Goal: Use online tool/utility: Utilize a website feature to perform a specific function

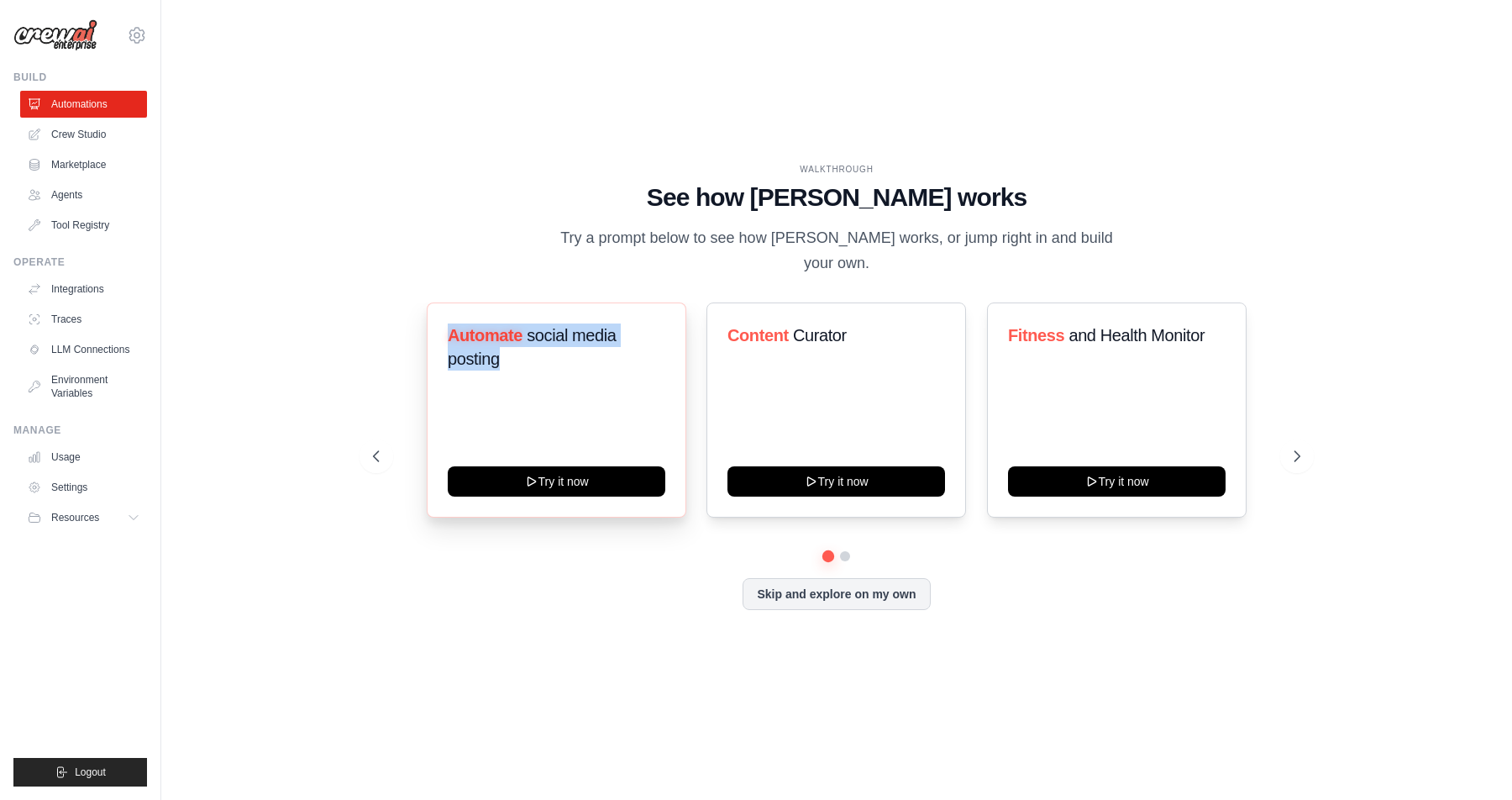
drag, startPoint x: 543, startPoint y: 348, endPoint x: 435, endPoint y: 314, distance: 113.2
click at [435, 314] on div "Automate social media posting Try it now" at bounding box center [556, 409] width 260 height 215
click at [528, 343] on h3 "Automate social media posting" at bounding box center [556, 347] width 218 height 47
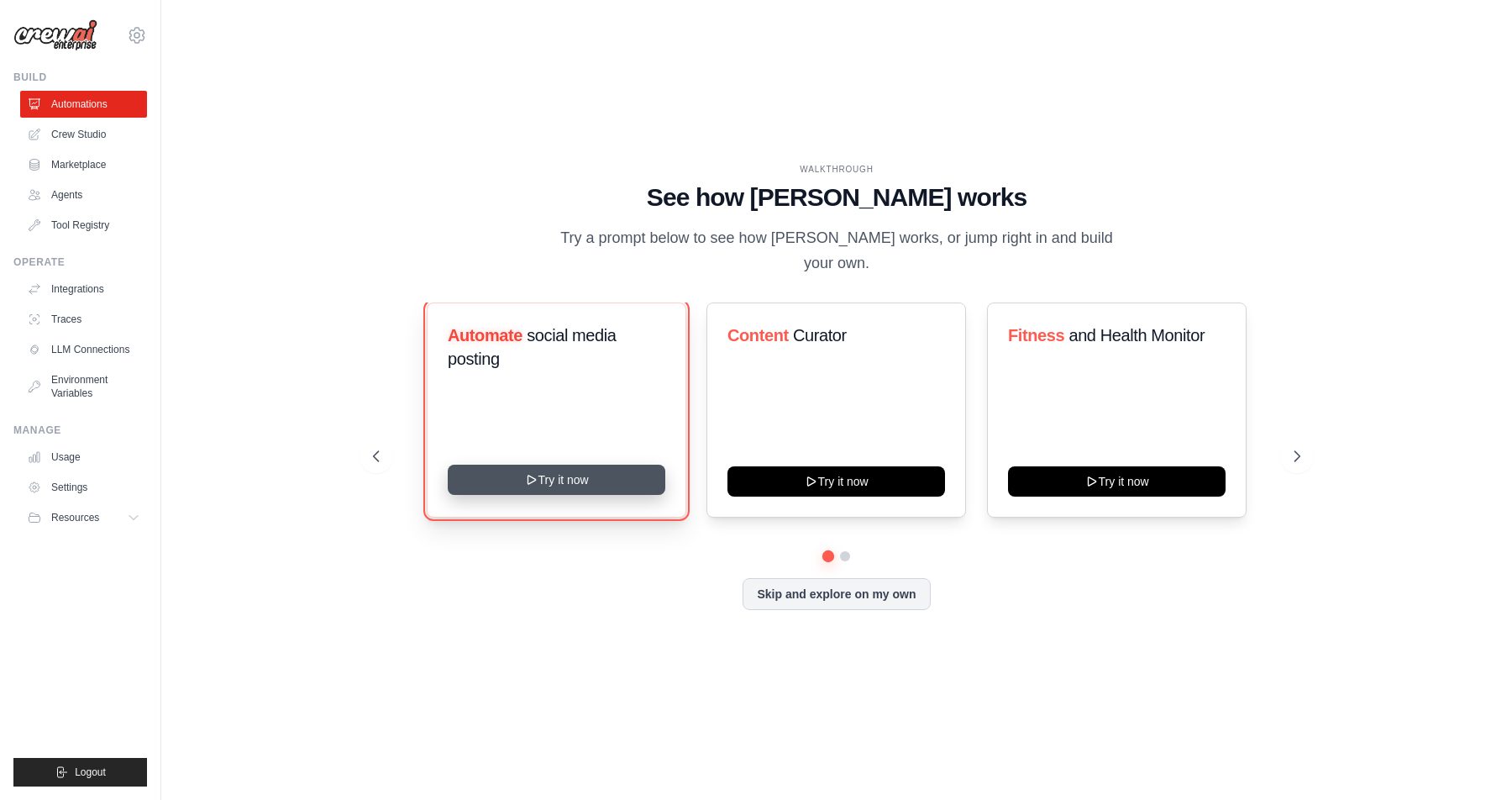
click at [628, 464] on button "Try it now" at bounding box center [556, 480] width 218 height 30
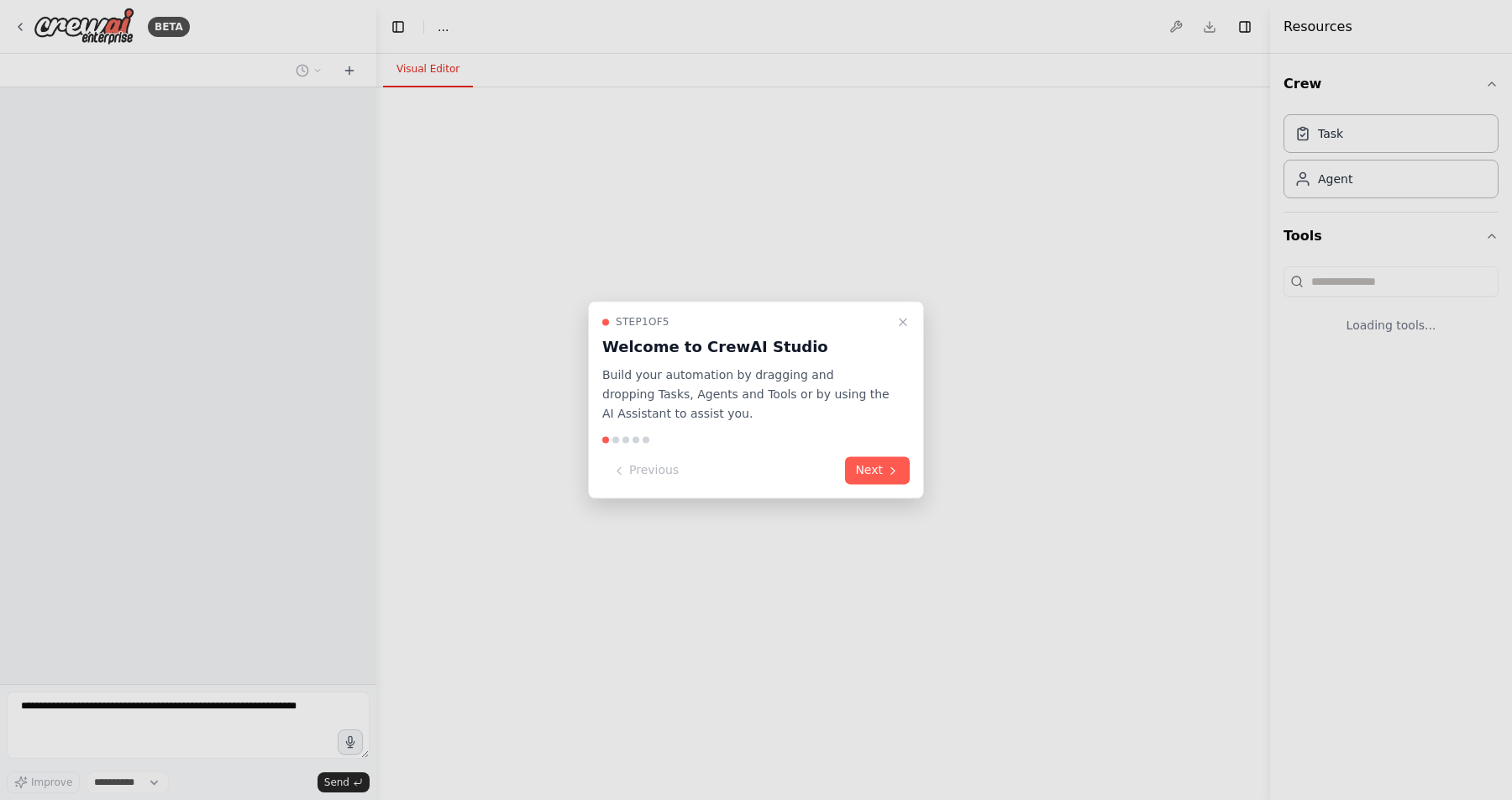
select select "****"
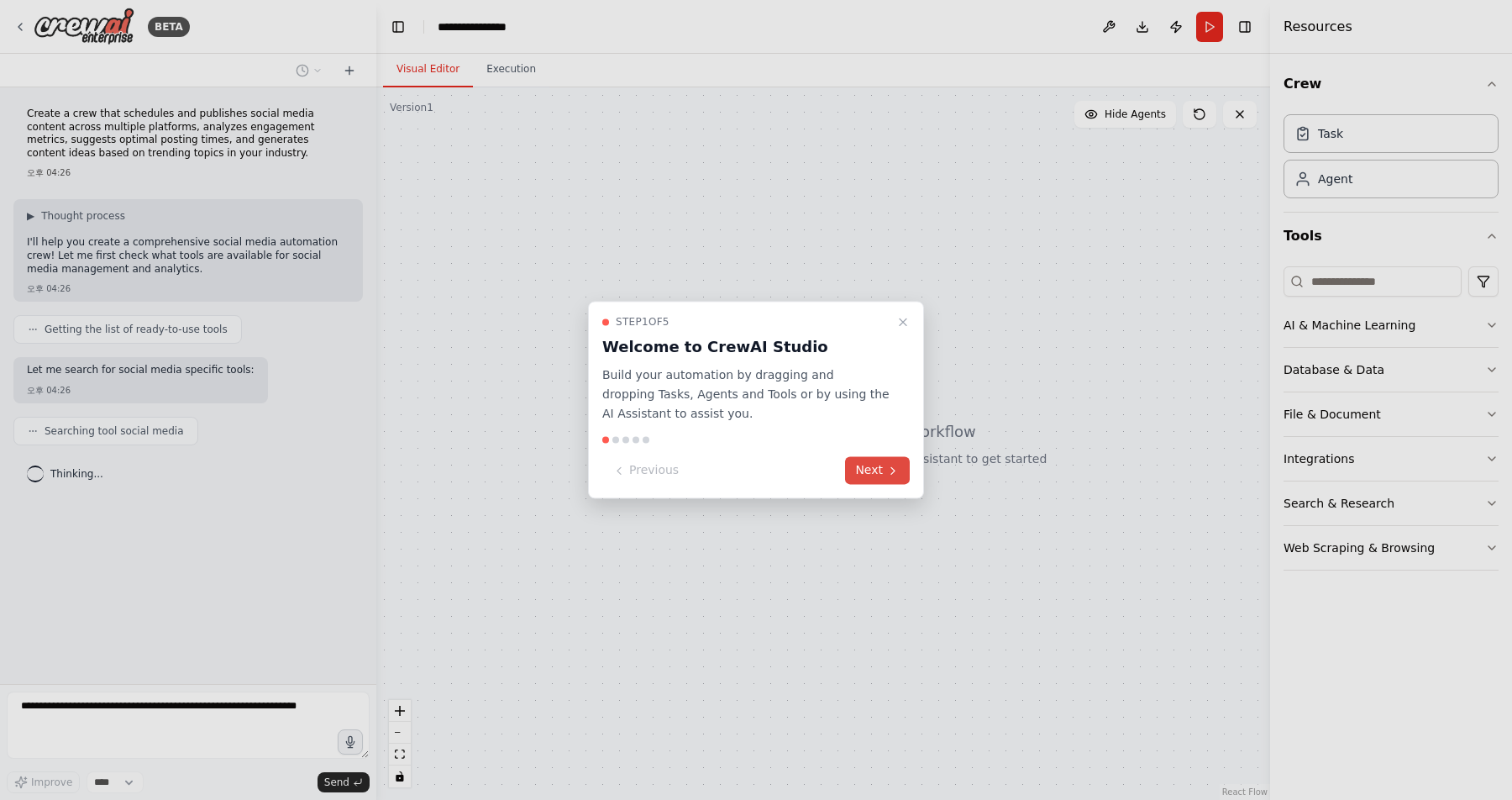
click at [859, 464] on button "Next" at bounding box center [878, 470] width 64 height 27
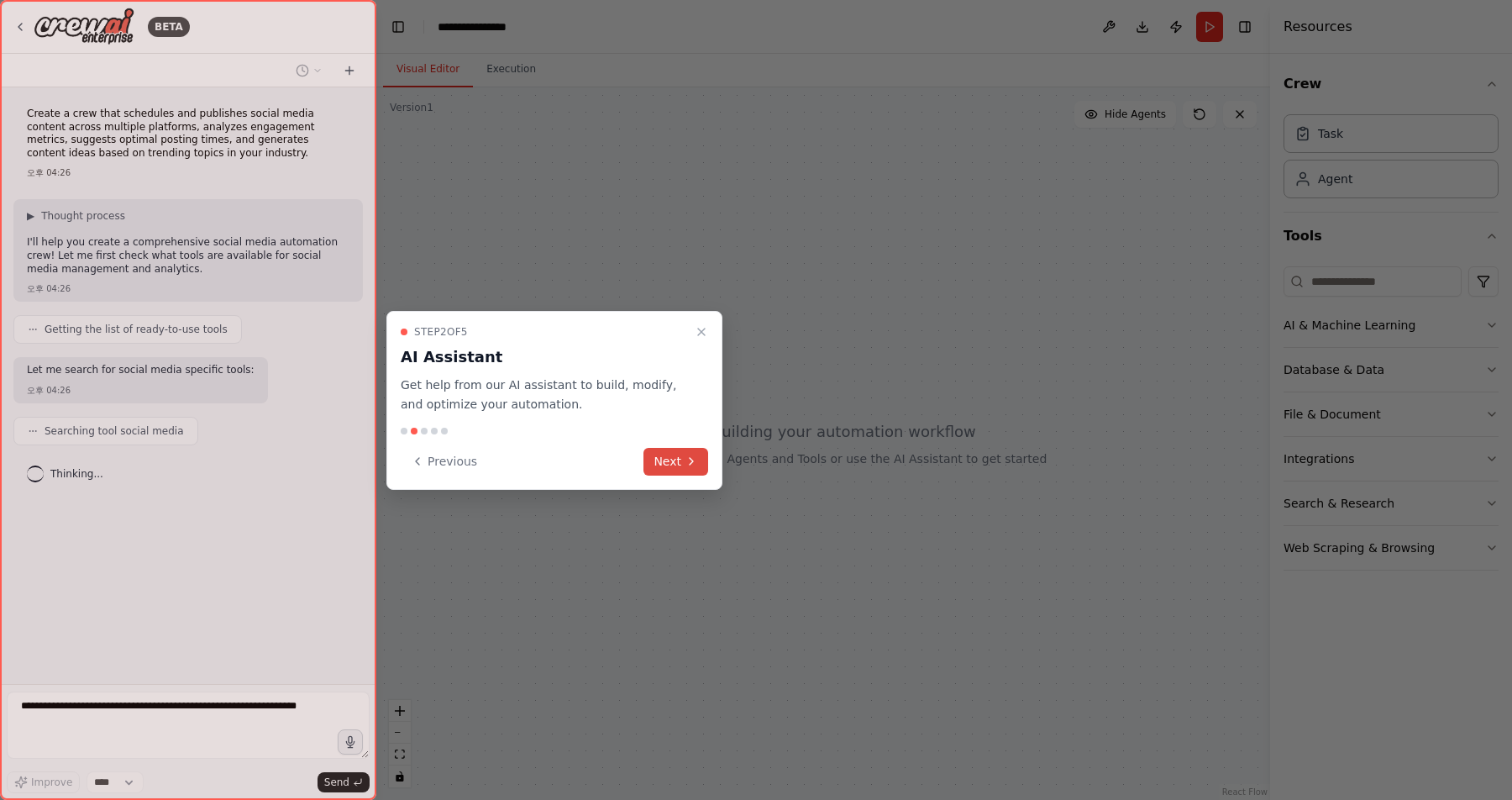
click at [688, 464] on icon at bounding box center [691, 461] width 13 height 13
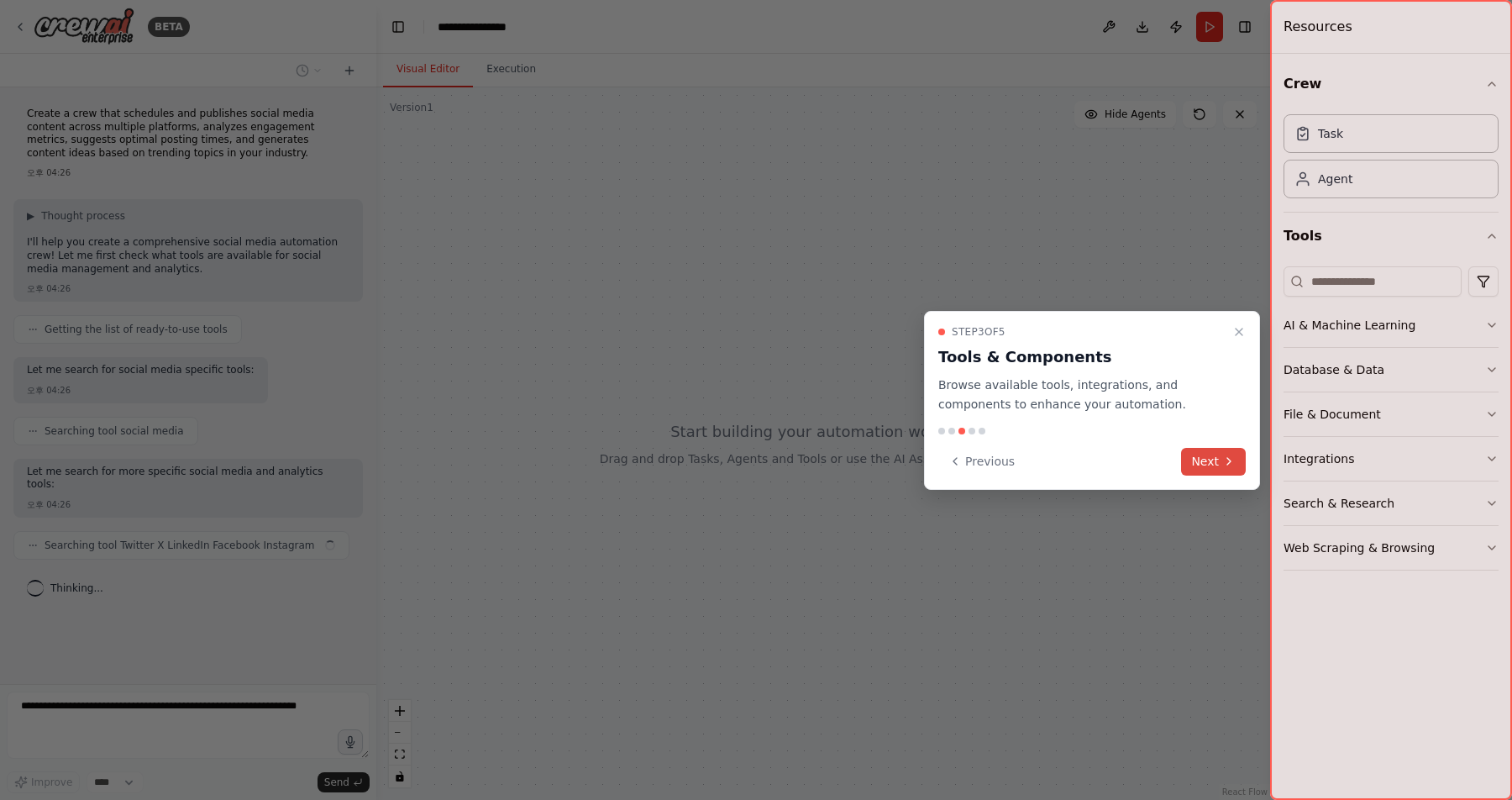
click at [1230, 467] on icon at bounding box center [1229, 461] width 13 height 13
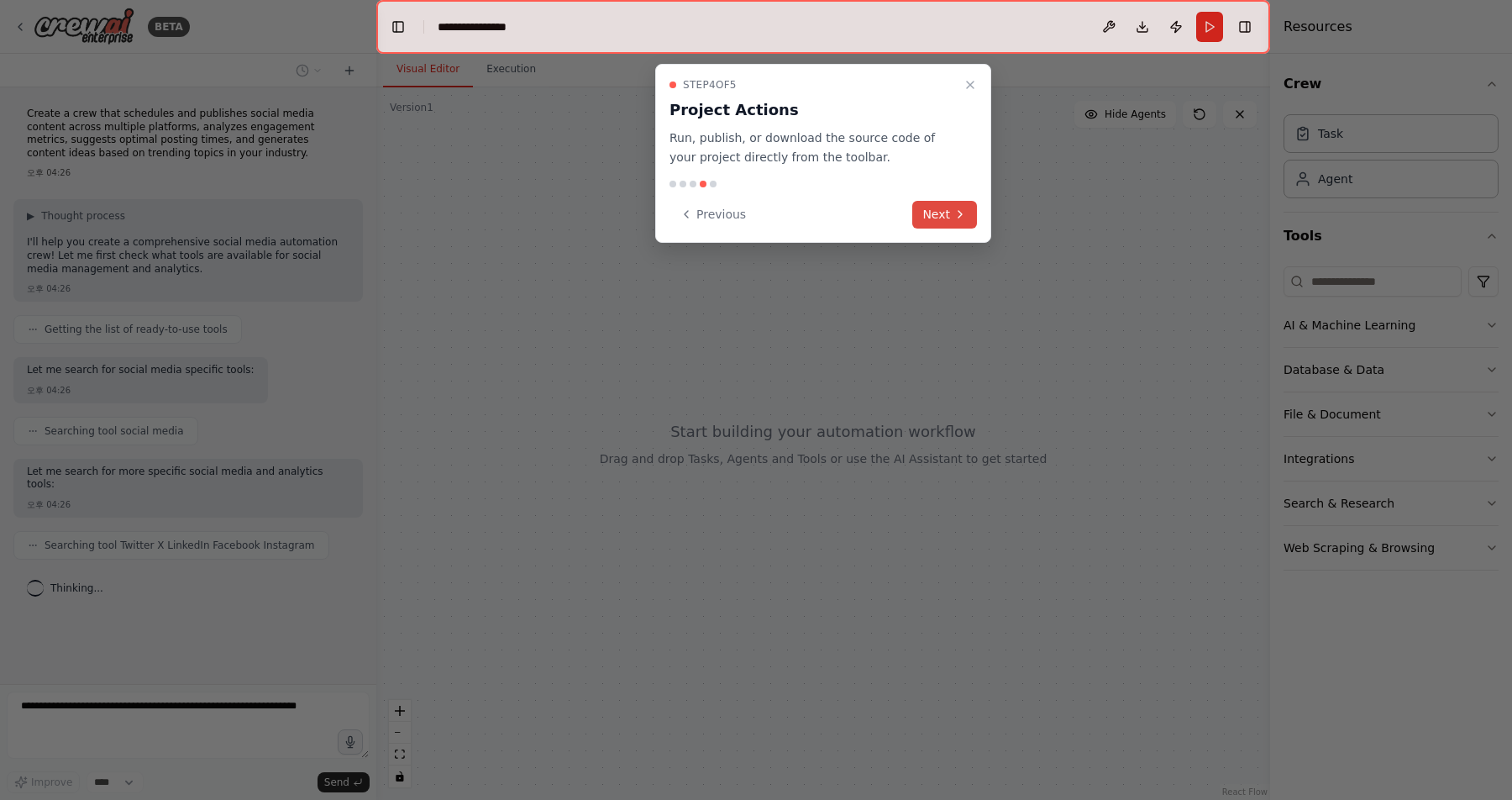
click at [937, 201] on button "Next" at bounding box center [944, 214] width 64 height 27
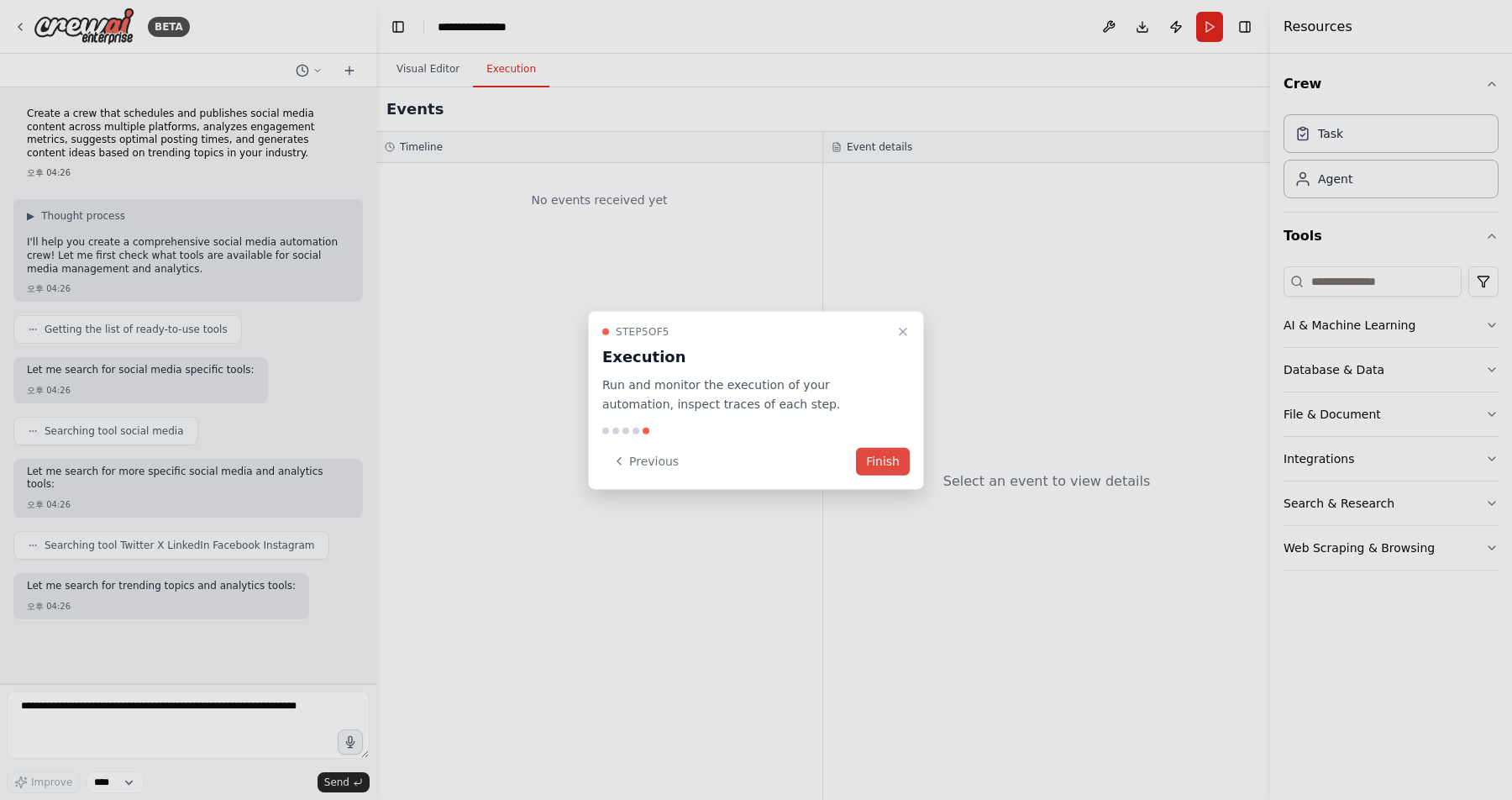
scroll to position [20, 0]
click at [895, 462] on button "Finish" at bounding box center [883, 460] width 54 height 27
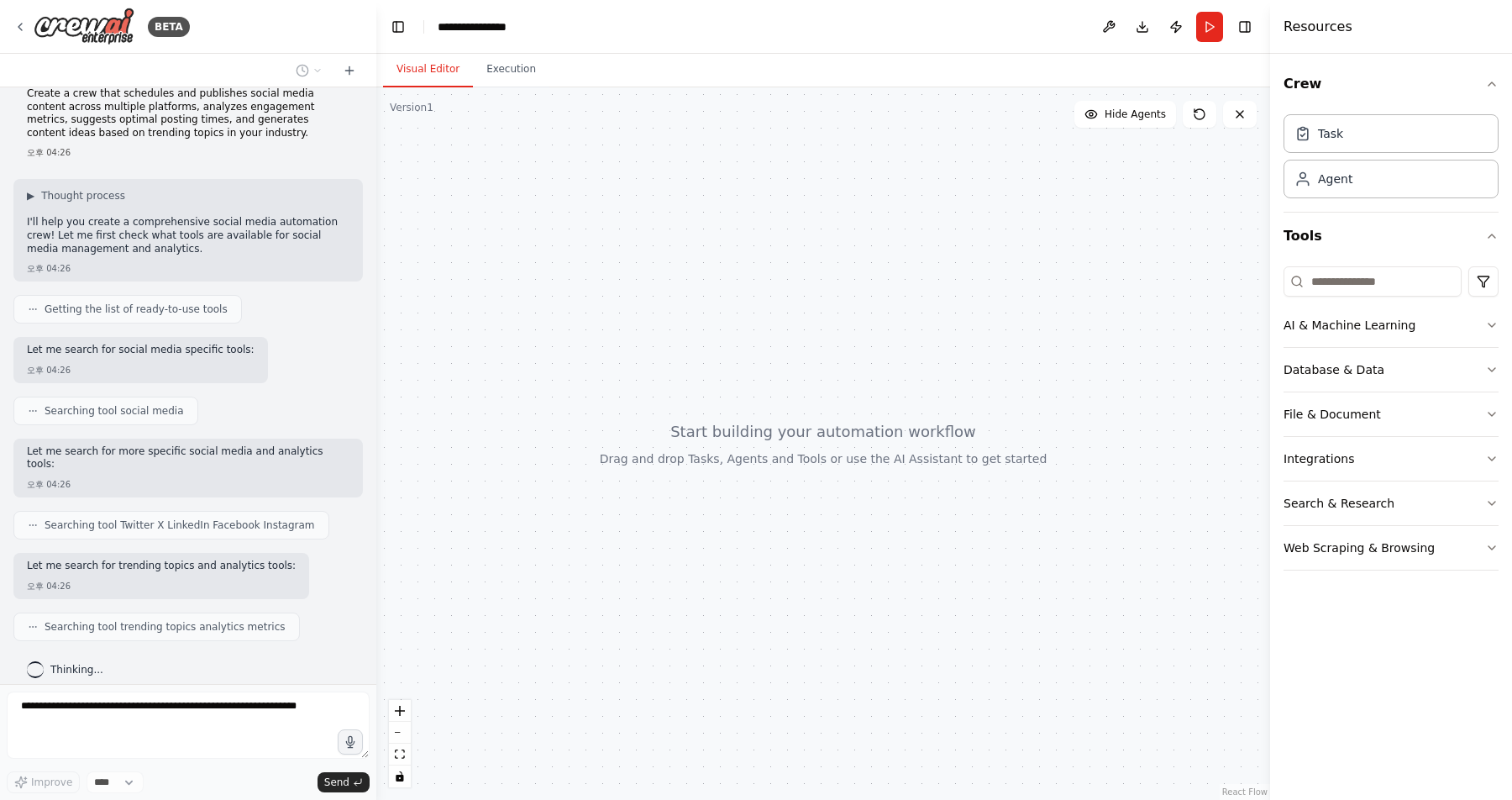
click at [638, 302] on div at bounding box center [823, 444] width 894 height 713
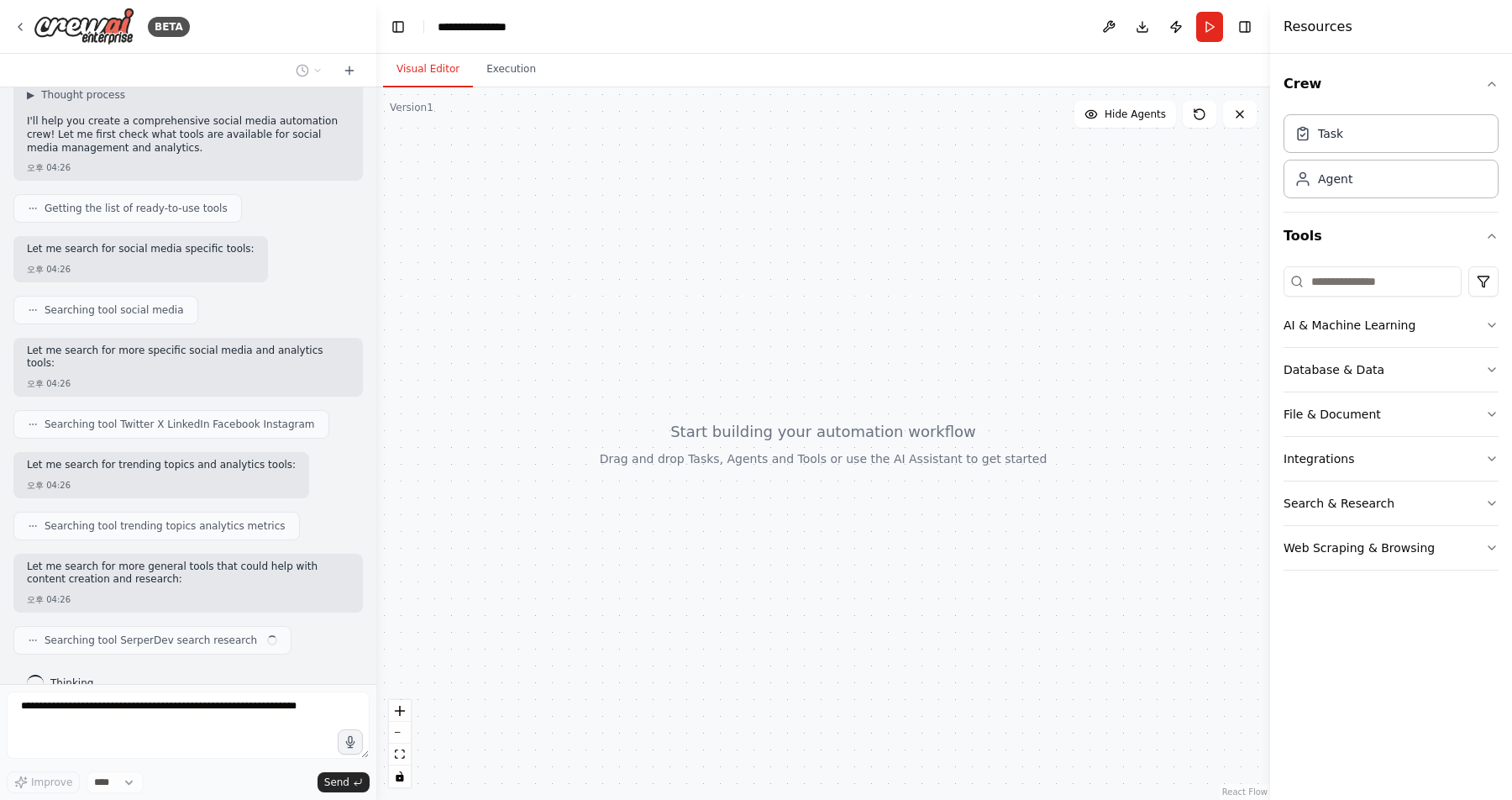
scroll to position [135, 0]
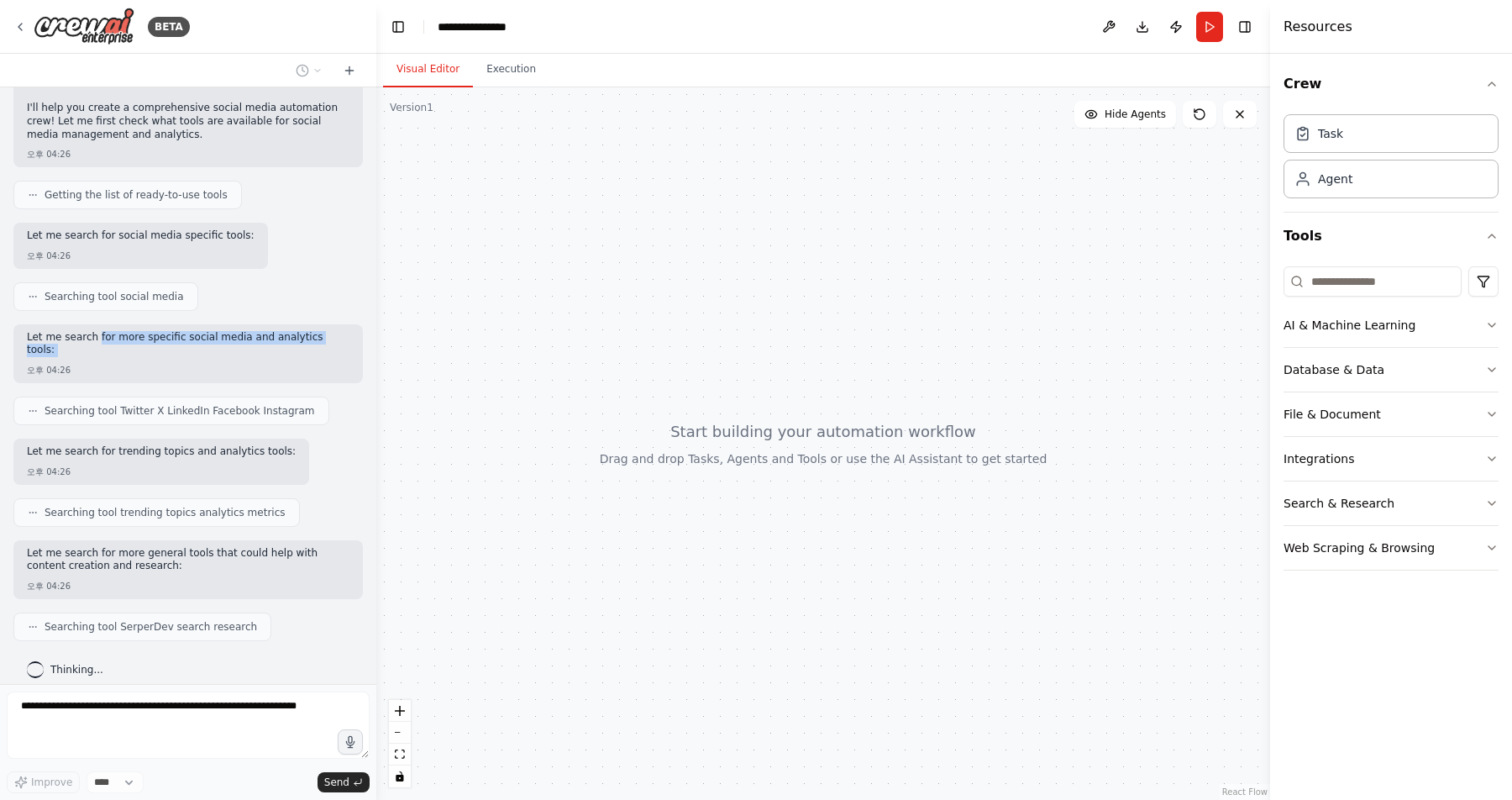
drag, startPoint x: 167, startPoint y: 348, endPoint x: 98, endPoint y: 331, distance: 71.1
click at [98, 331] on div "Let me search for more specific social media and analytics tools: 오후 04:26" at bounding box center [188, 354] width 350 height 59
click at [98, 331] on p "Let me search for more specific social media and analytics tools:" at bounding box center [188, 343] width 322 height 26
click at [116, 679] on div "Create a crew that schedules and publishes social media content across multiple…" at bounding box center [188, 385] width 376 height 596
click at [113, 654] on div "Thinking..." at bounding box center [64, 669] width 103 height 30
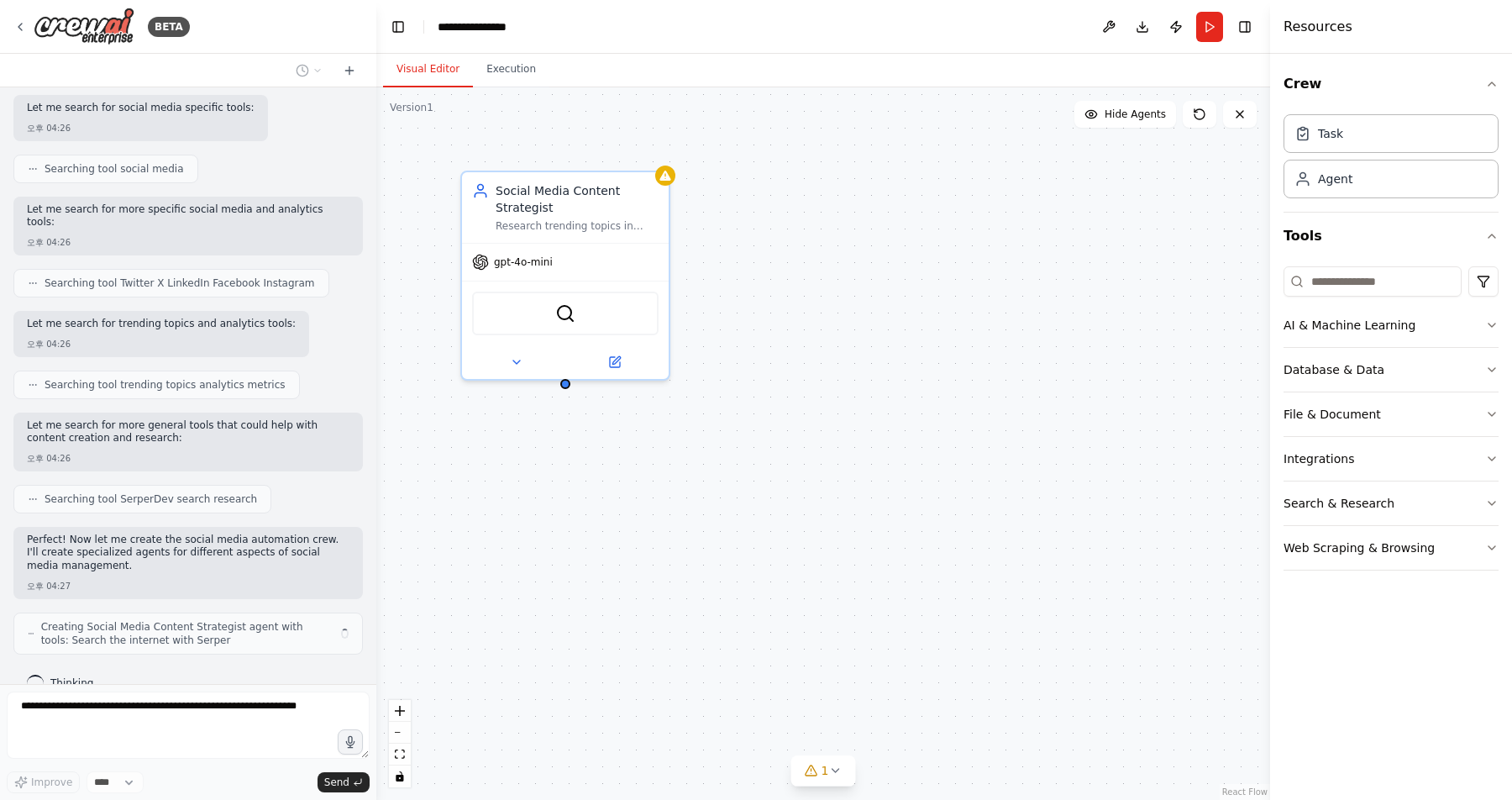
scroll to position [276, 0]
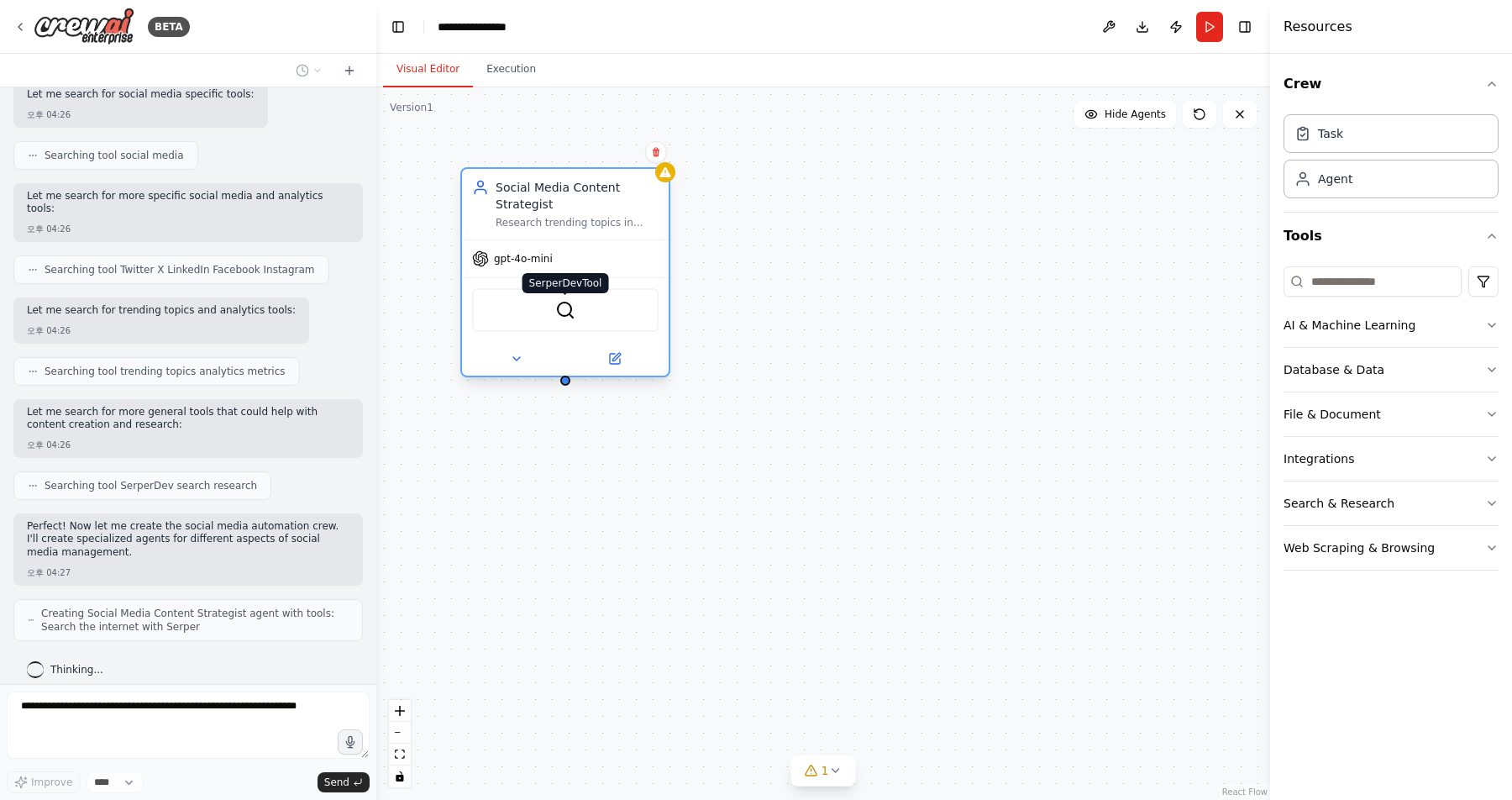
click at [563, 313] on img at bounding box center [565, 309] width 20 height 20
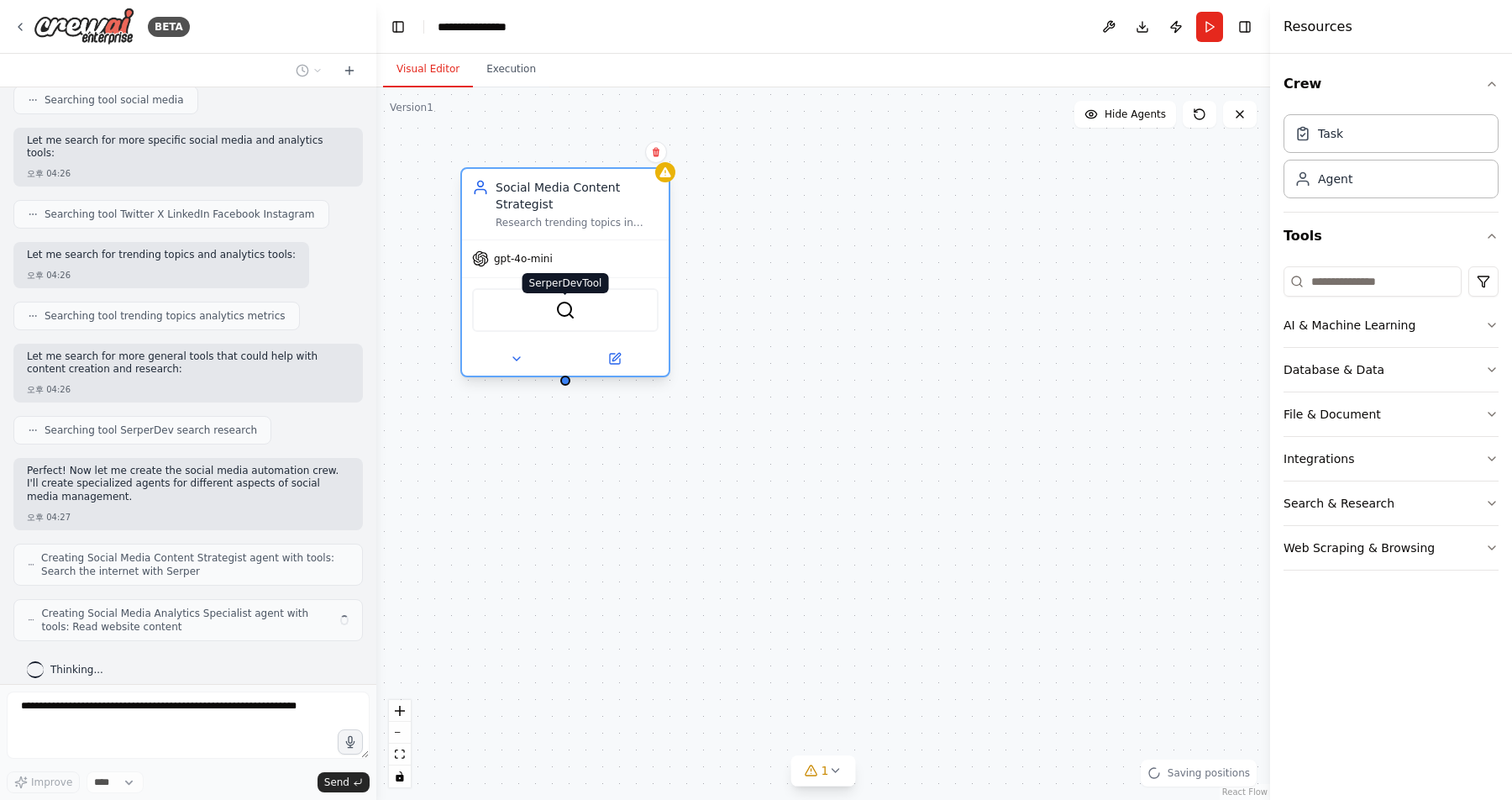
click at [566, 300] on img at bounding box center [565, 309] width 20 height 20
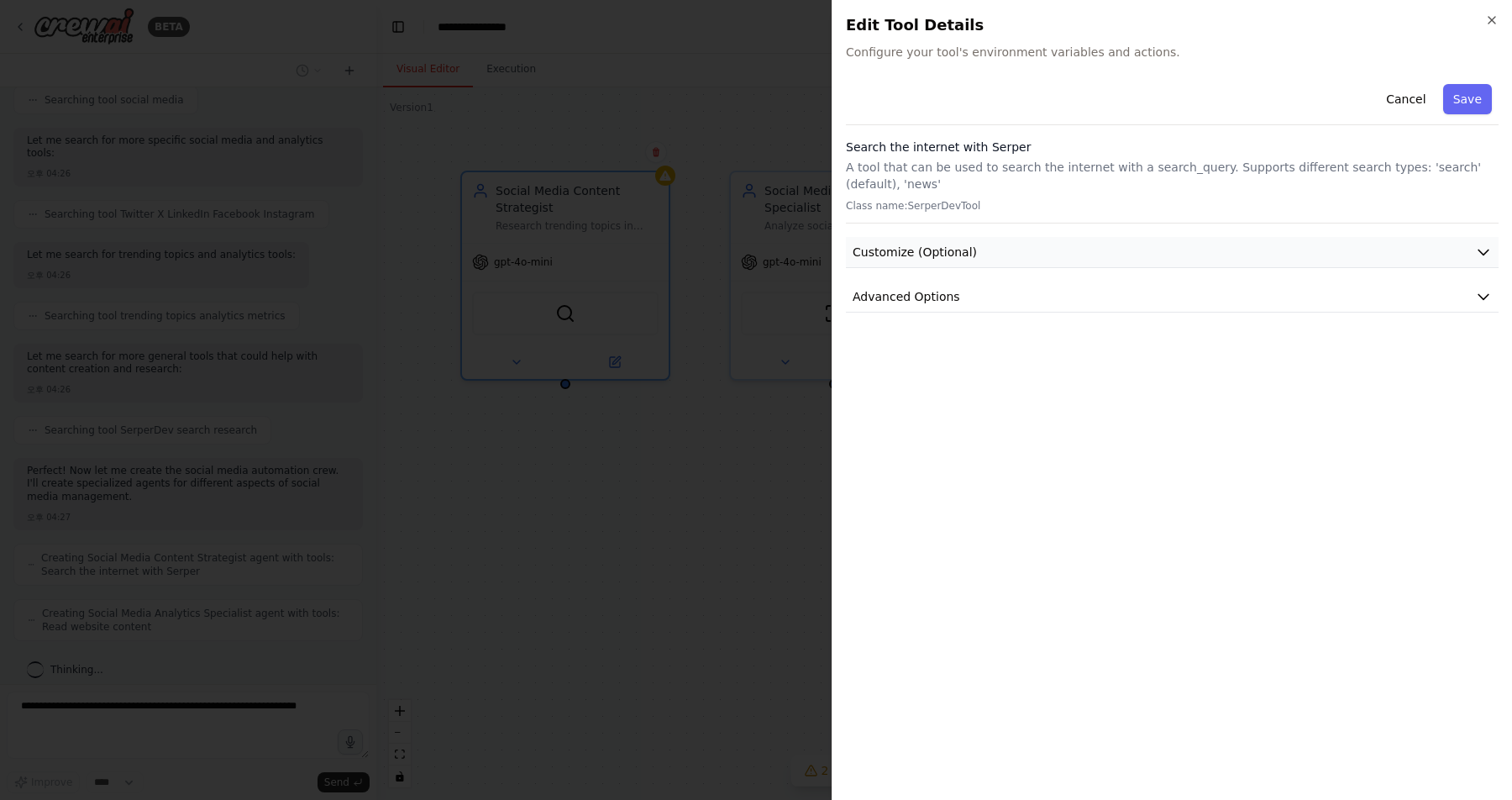
click at [934, 255] on span "Customize (Optional)" at bounding box center [915, 252] width 124 height 17
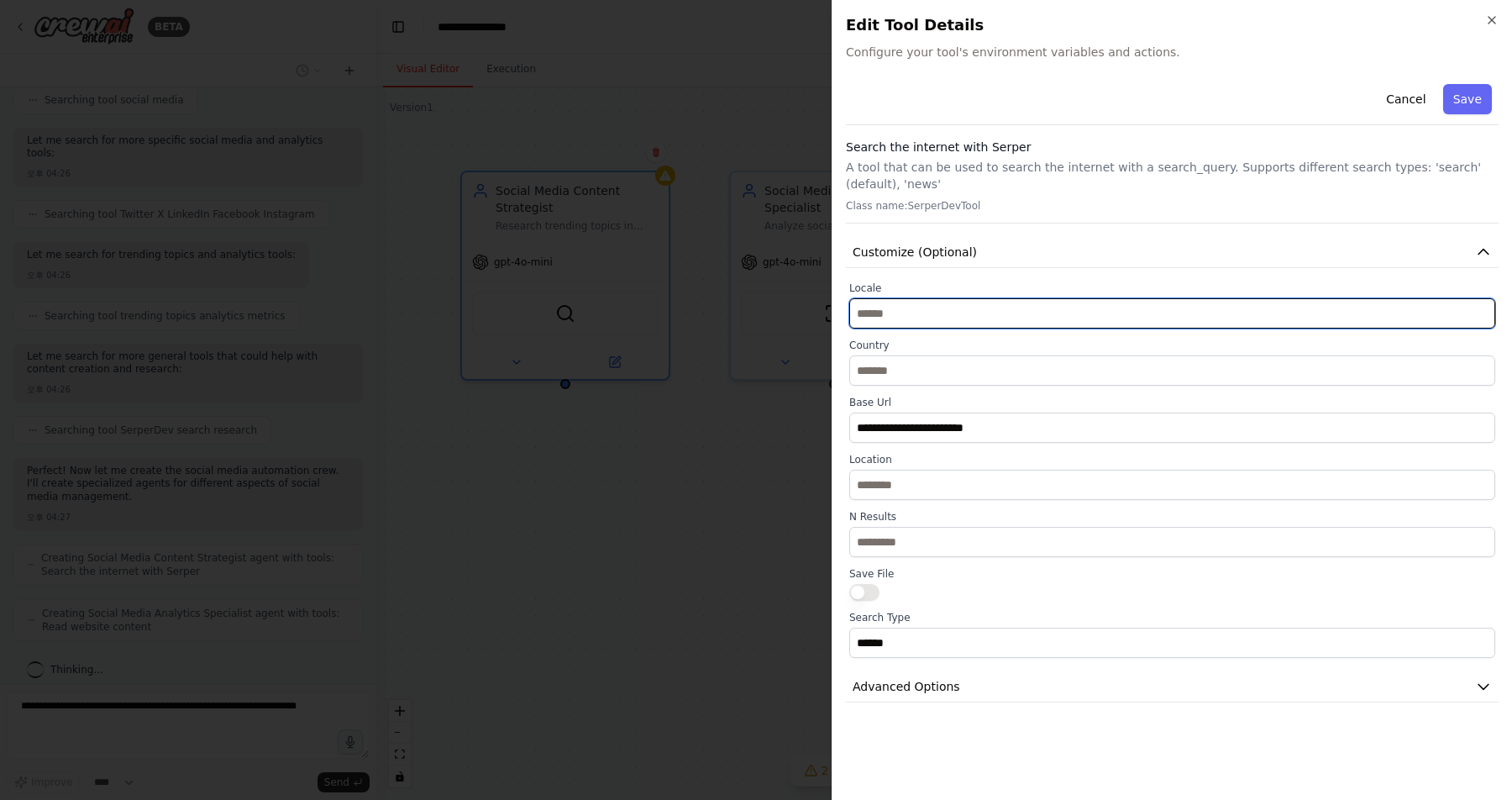
click at [910, 316] on input "text" at bounding box center [1173, 314] width 647 height 30
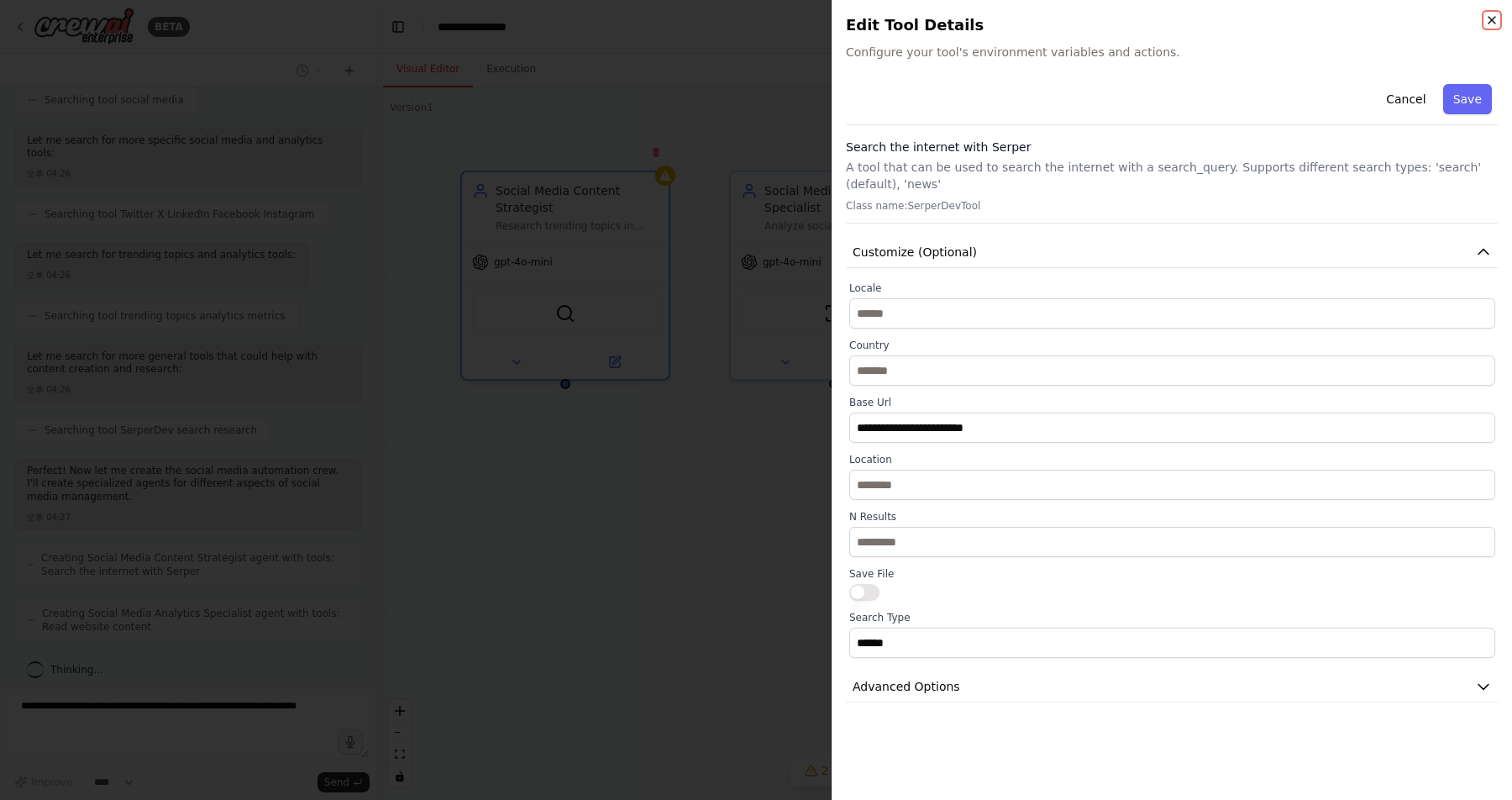
click at [1488, 18] on icon "button" at bounding box center [1492, 20] width 13 height 13
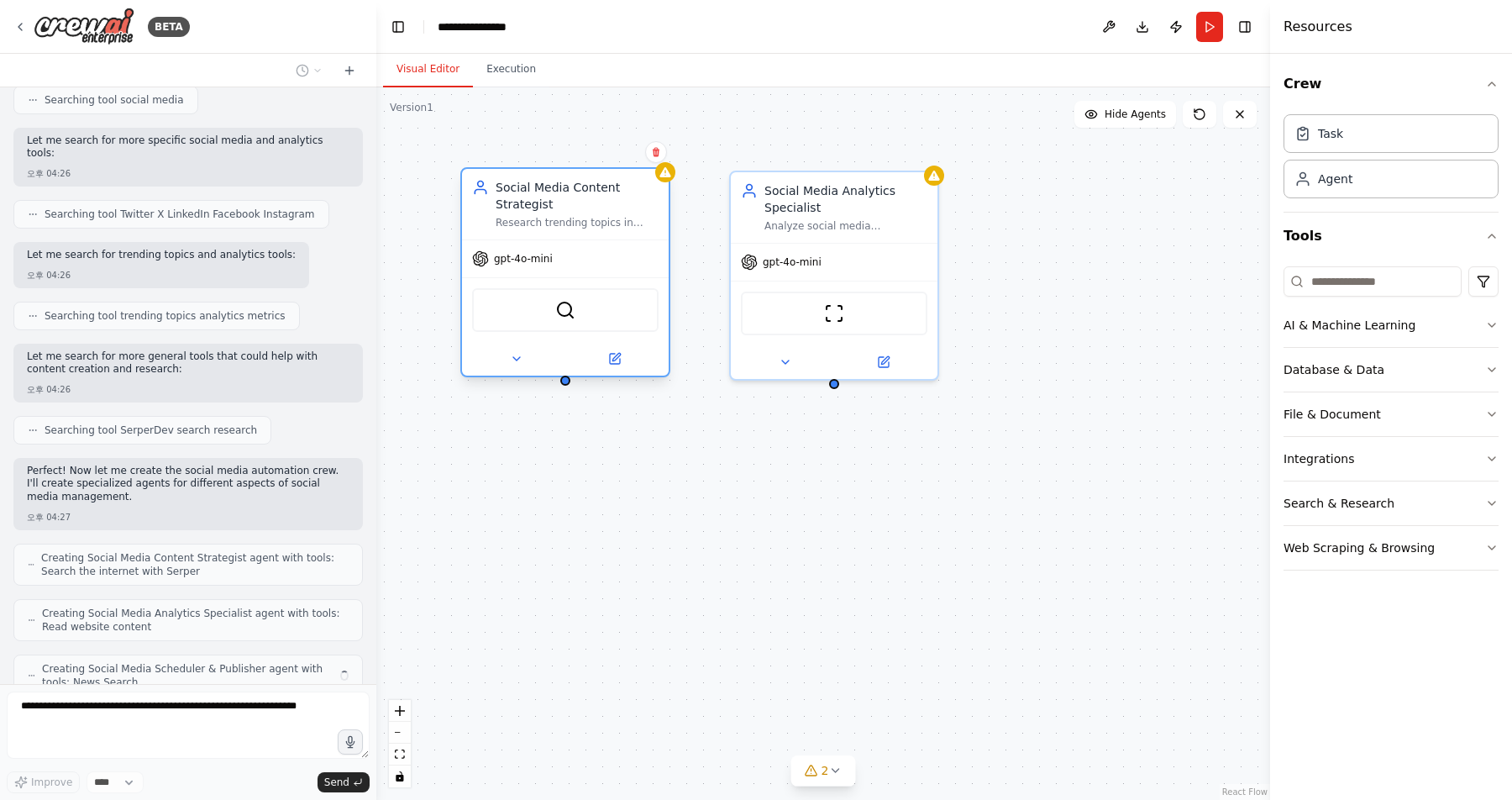
scroll to position [387, 0]
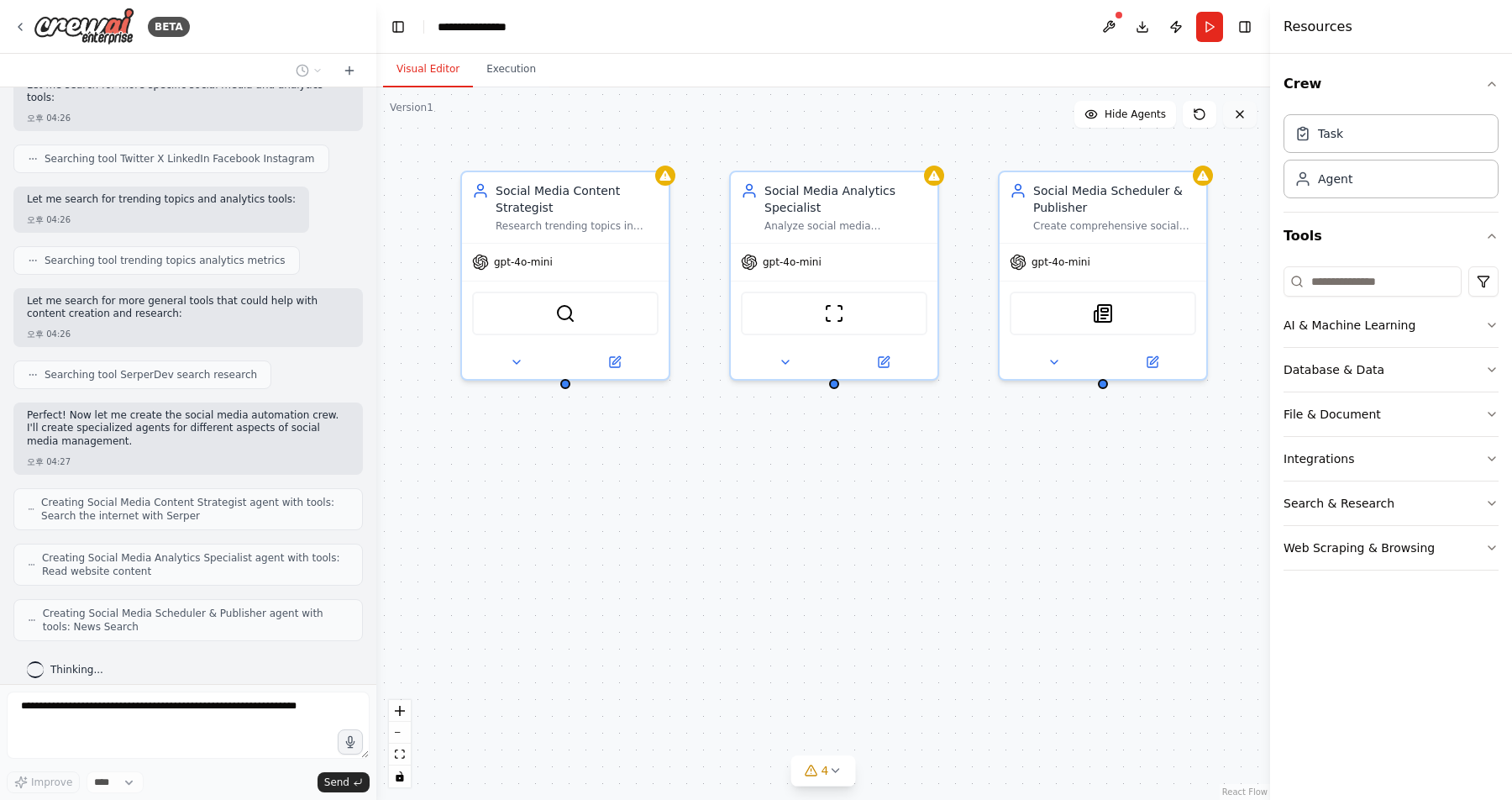
click at [1243, 107] on icon at bounding box center [1240, 114] width 13 height 13
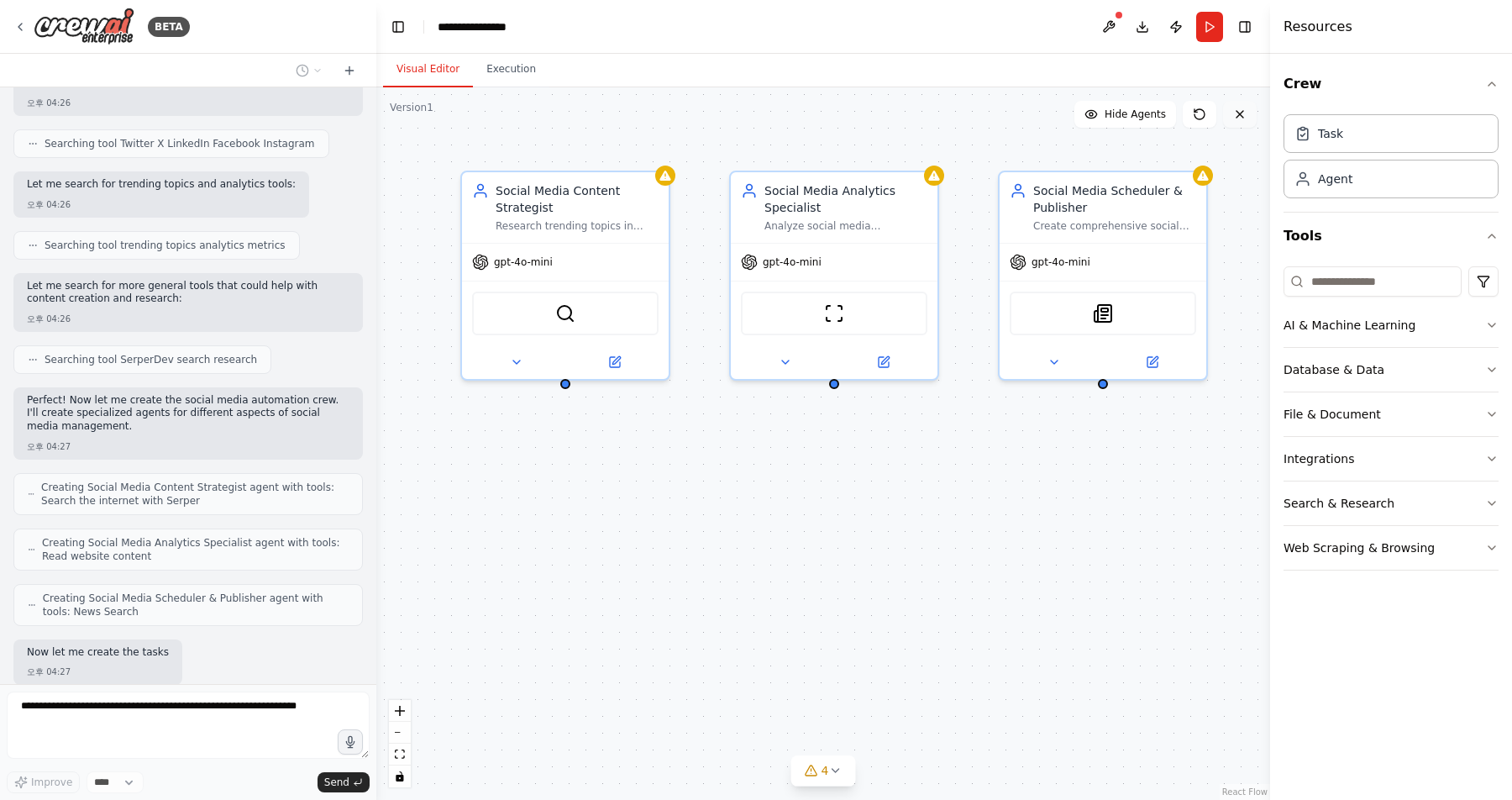
scroll to position [487, 0]
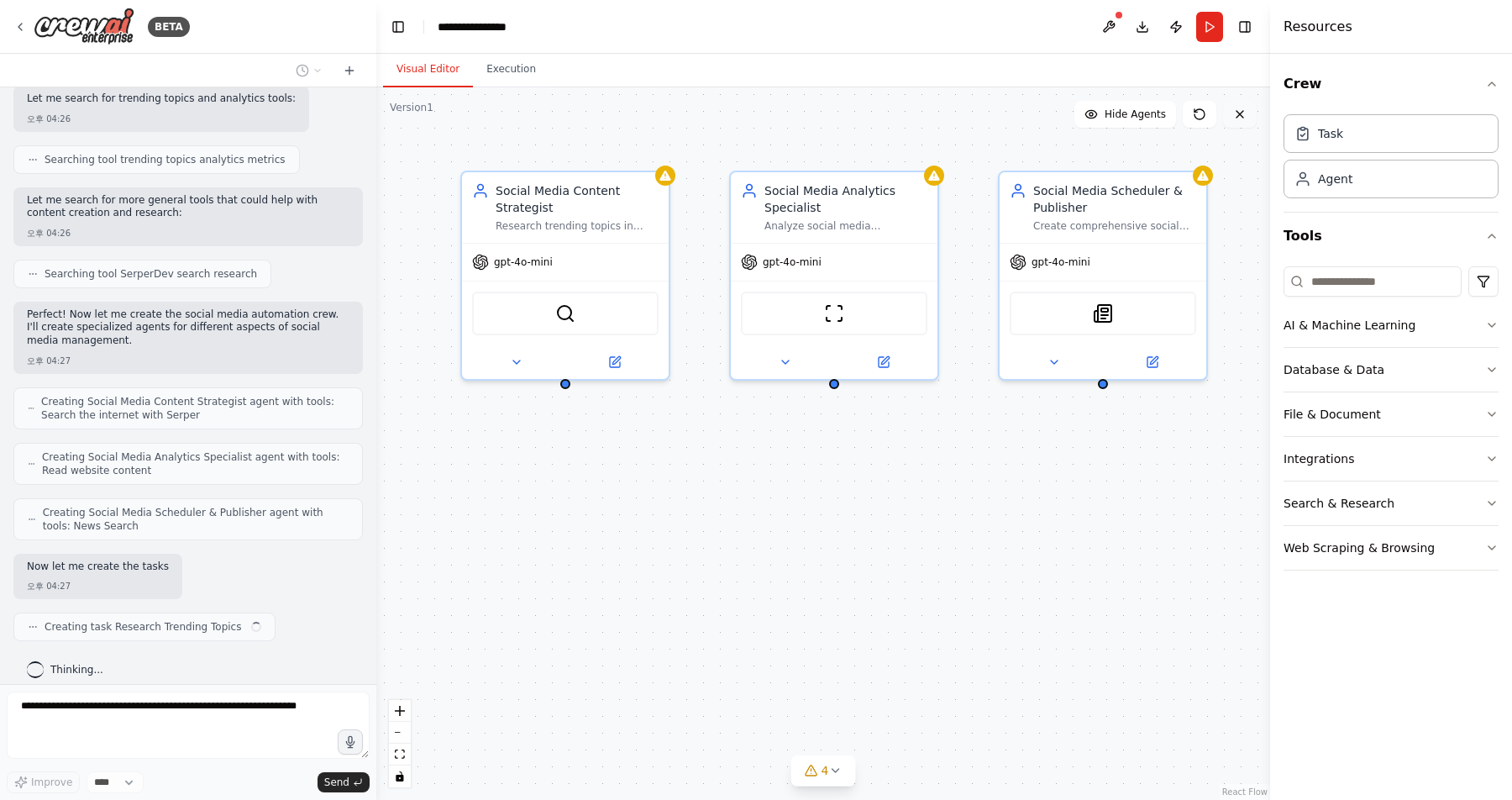
click at [1238, 115] on icon at bounding box center [1240, 114] width 7 height 7
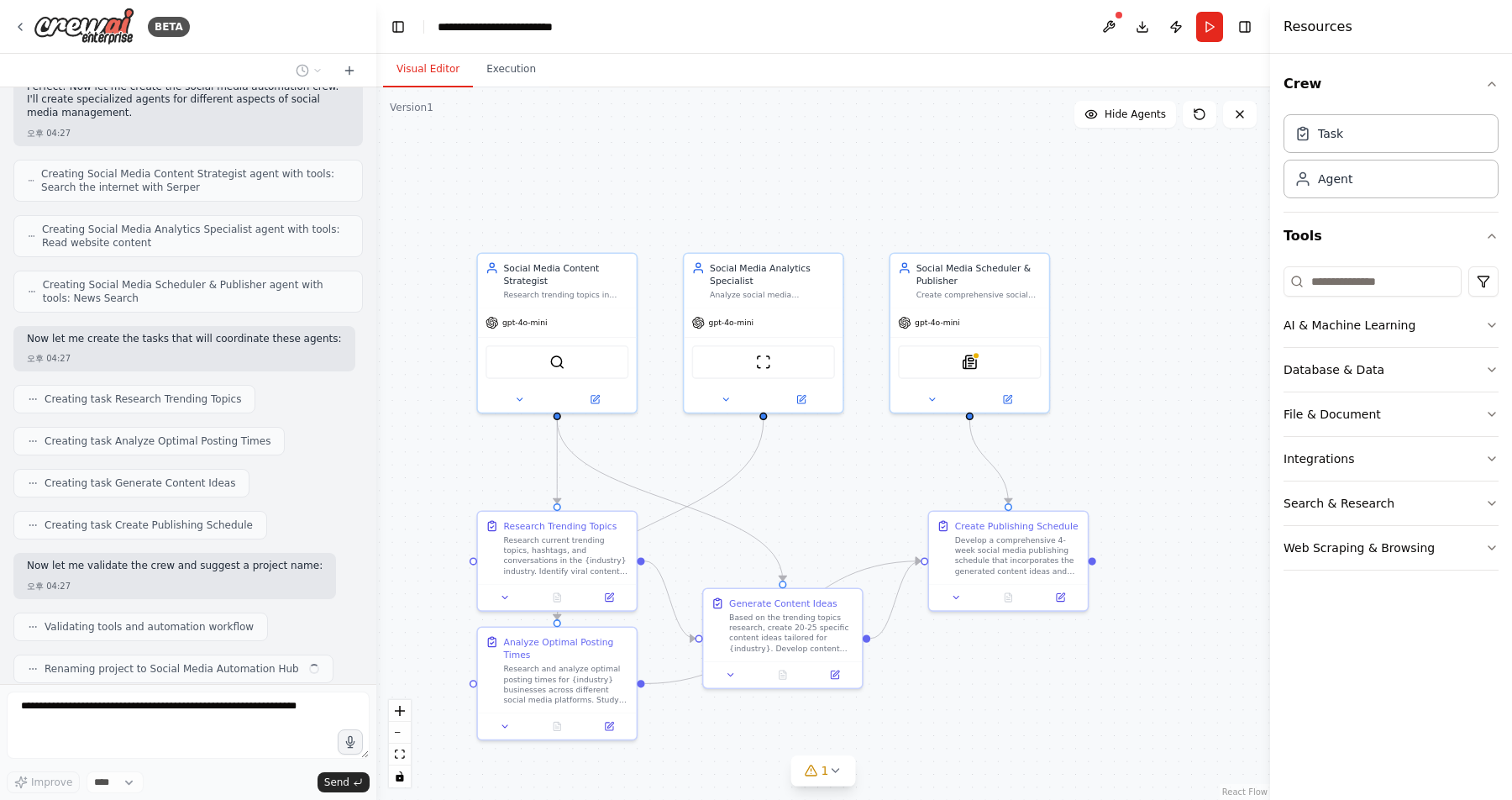
scroll to position [757, 0]
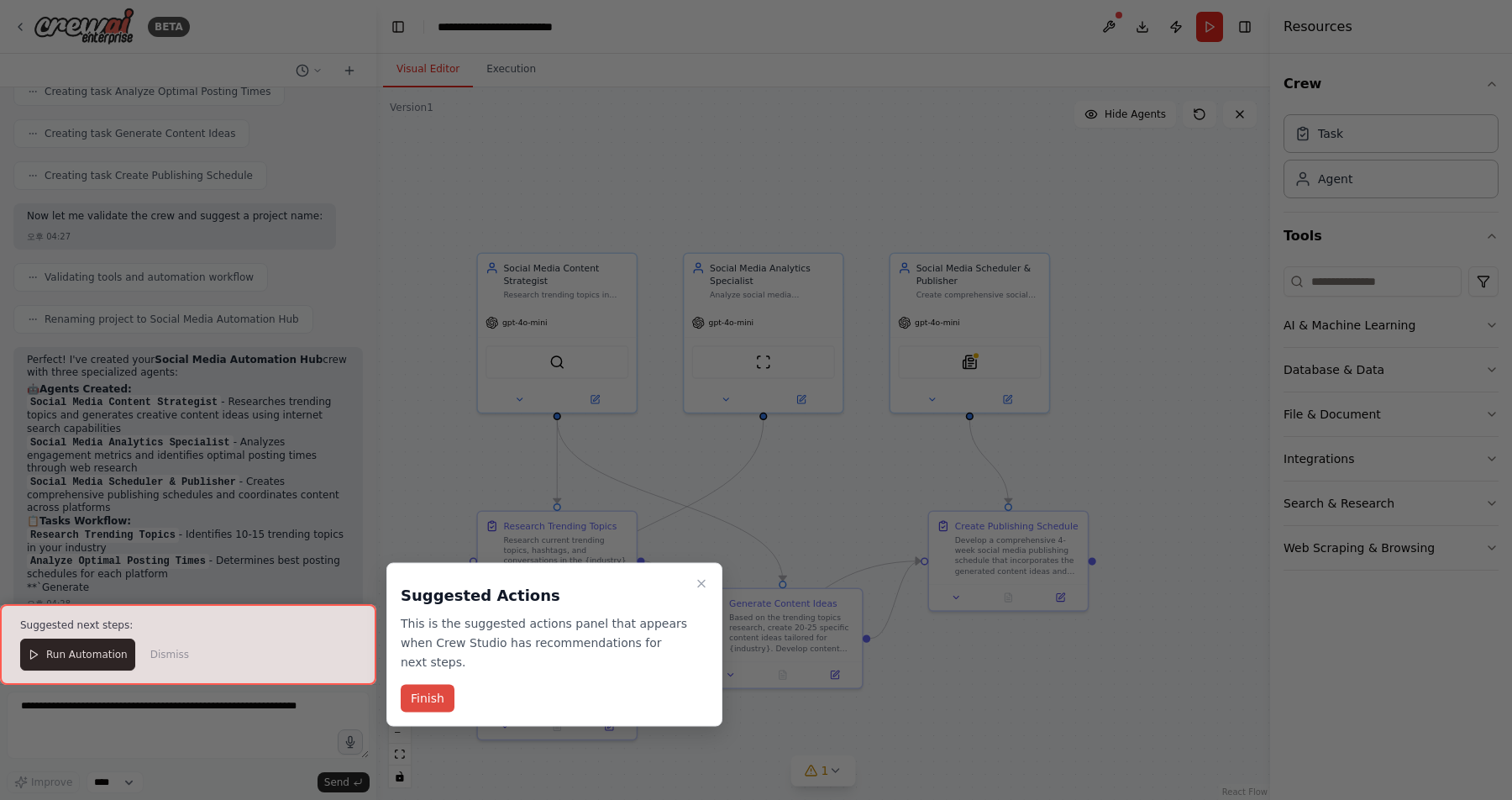
click at [415, 704] on button "Finish" at bounding box center [428, 698] width 54 height 27
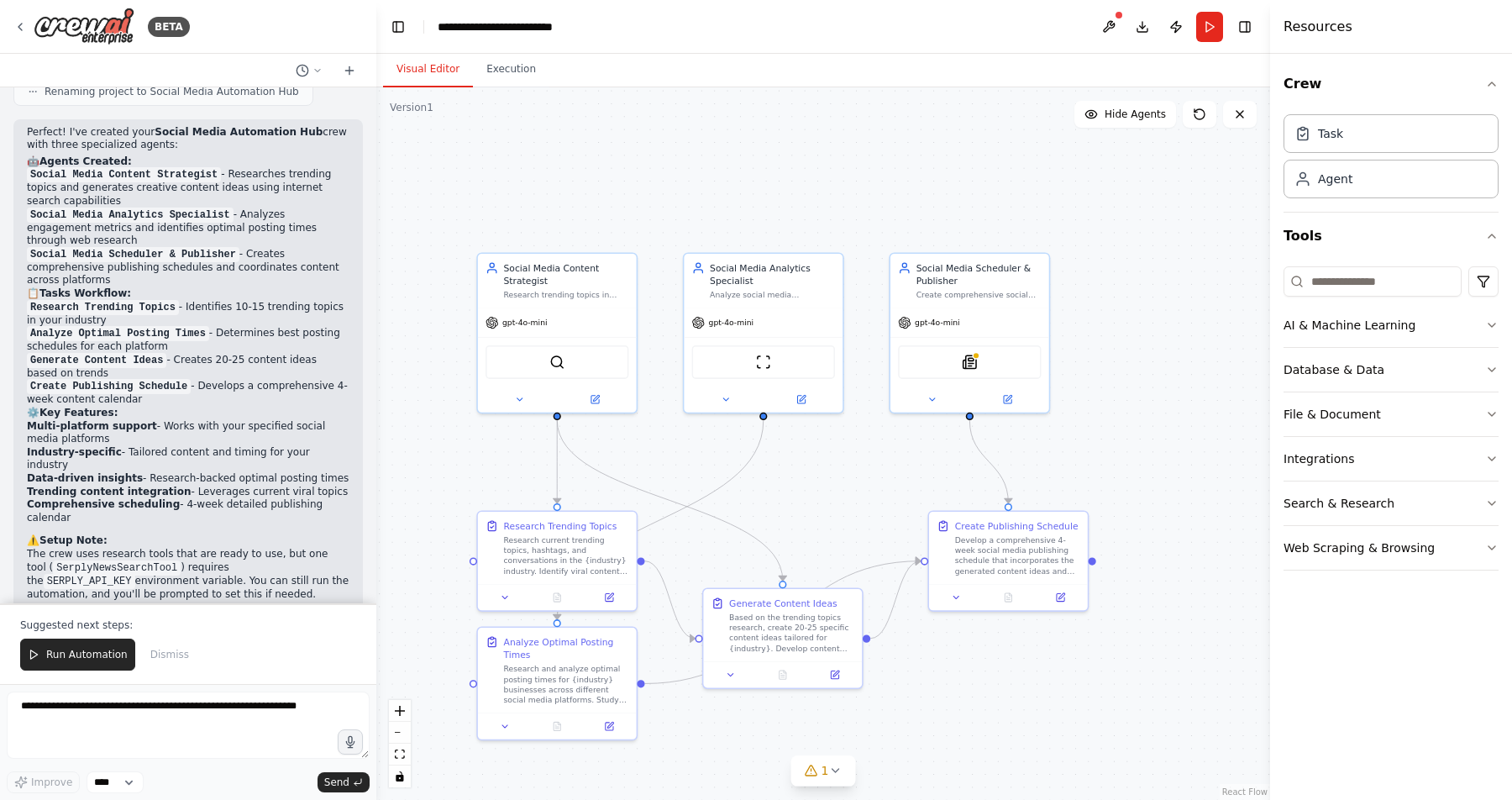
scroll to position [1294, 0]
click at [1363, 337] on button "AI & Machine Learning" at bounding box center [1391, 325] width 215 height 44
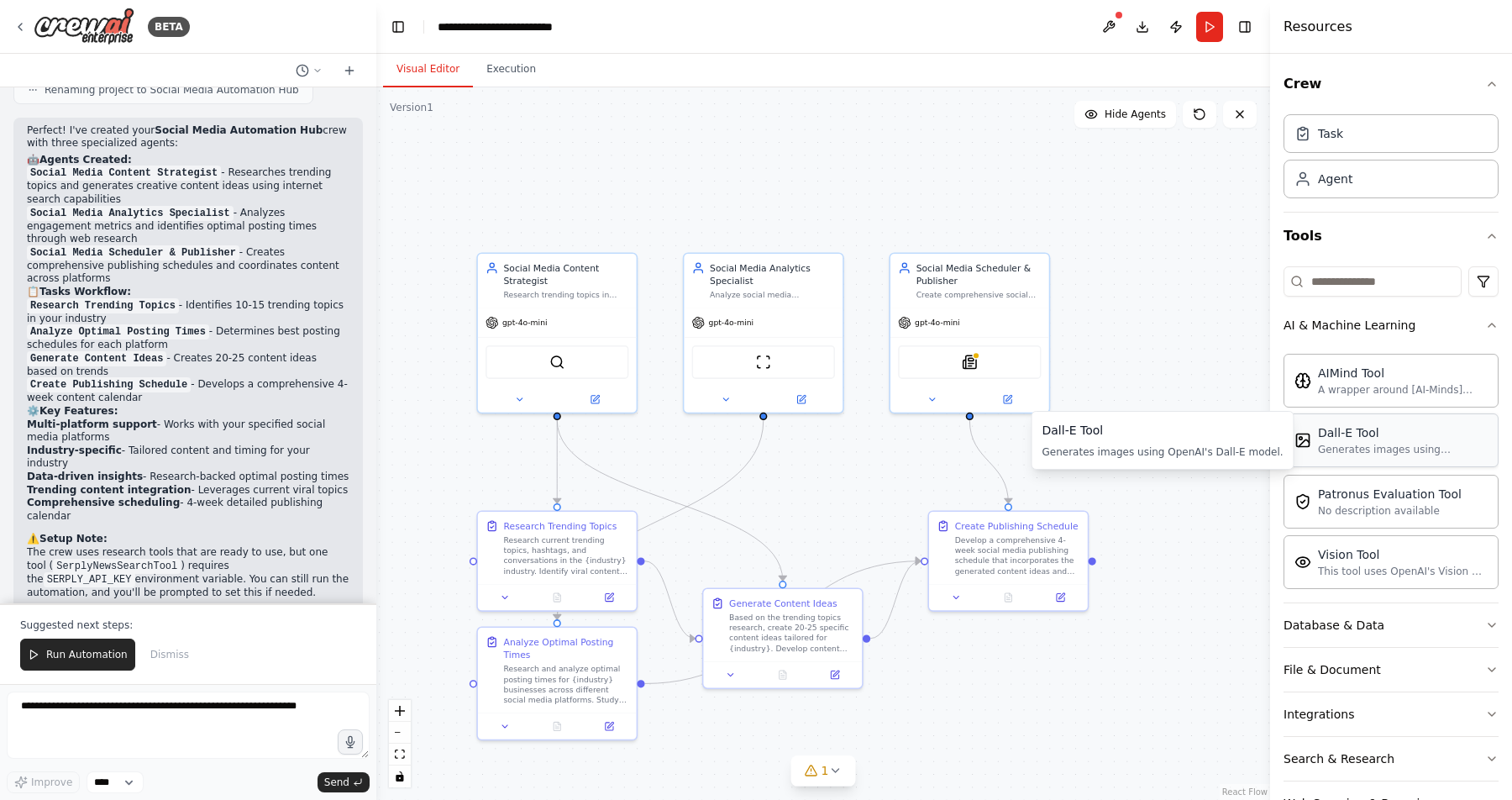
click at [1367, 439] on div "Dall-E Tool" at bounding box center [1403, 433] width 170 height 17
click at [1360, 441] on div "Dall-E Tool Generates images using OpenAI's Dall-E model." at bounding box center [1403, 441] width 170 height 32
click at [1357, 441] on div "Dall-E Tool Generates images using OpenAI's Dall-E model." at bounding box center [1403, 441] width 170 height 32
click at [1317, 442] on div "Dall-E Tool Generates images using OpenAI's Dall-E model." at bounding box center [1392, 441] width 193 height 32
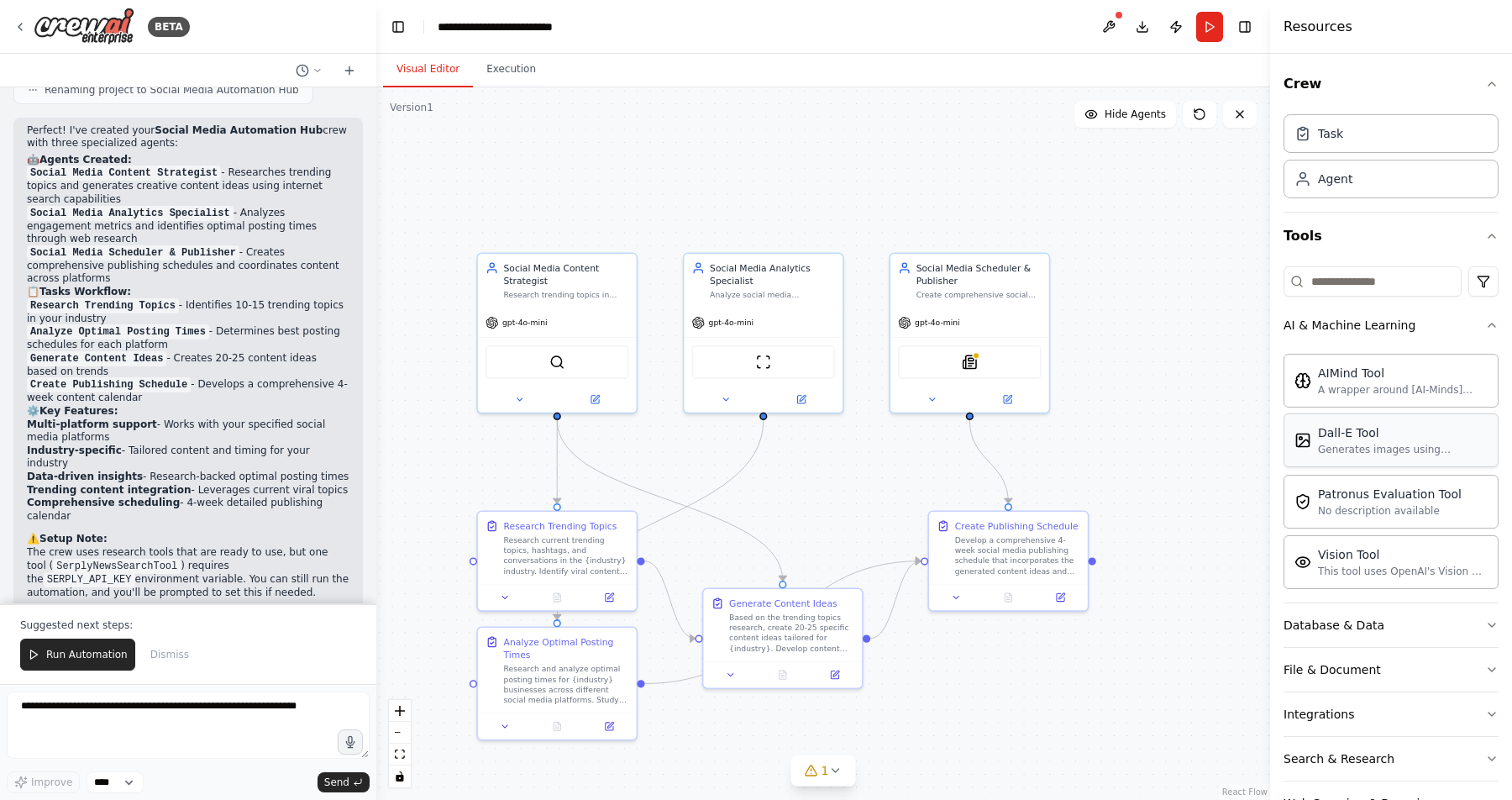
click at [1317, 442] on div "Dall-E Tool Generates images using OpenAI's Dall-E model." at bounding box center [1392, 441] width 193 height 32
drag, startPoint x: 1317, startPoint y: 442, endPoint x: 916, endPoint y: 404, distance: 402.8
click at [916, 404] on div "BETA Create a crew that schedules and publishes social media content across mul…" at bounding box center [756, 400] width 1512 height 800
click at [1372, 452] on div "Generates images using OpenAI's Dall-E model." at bounding box center [1403, 449] width 170 height 13
click at [1370, 627] on div "Database & Data" at bounding box center [1334, 626] width 100 height 17
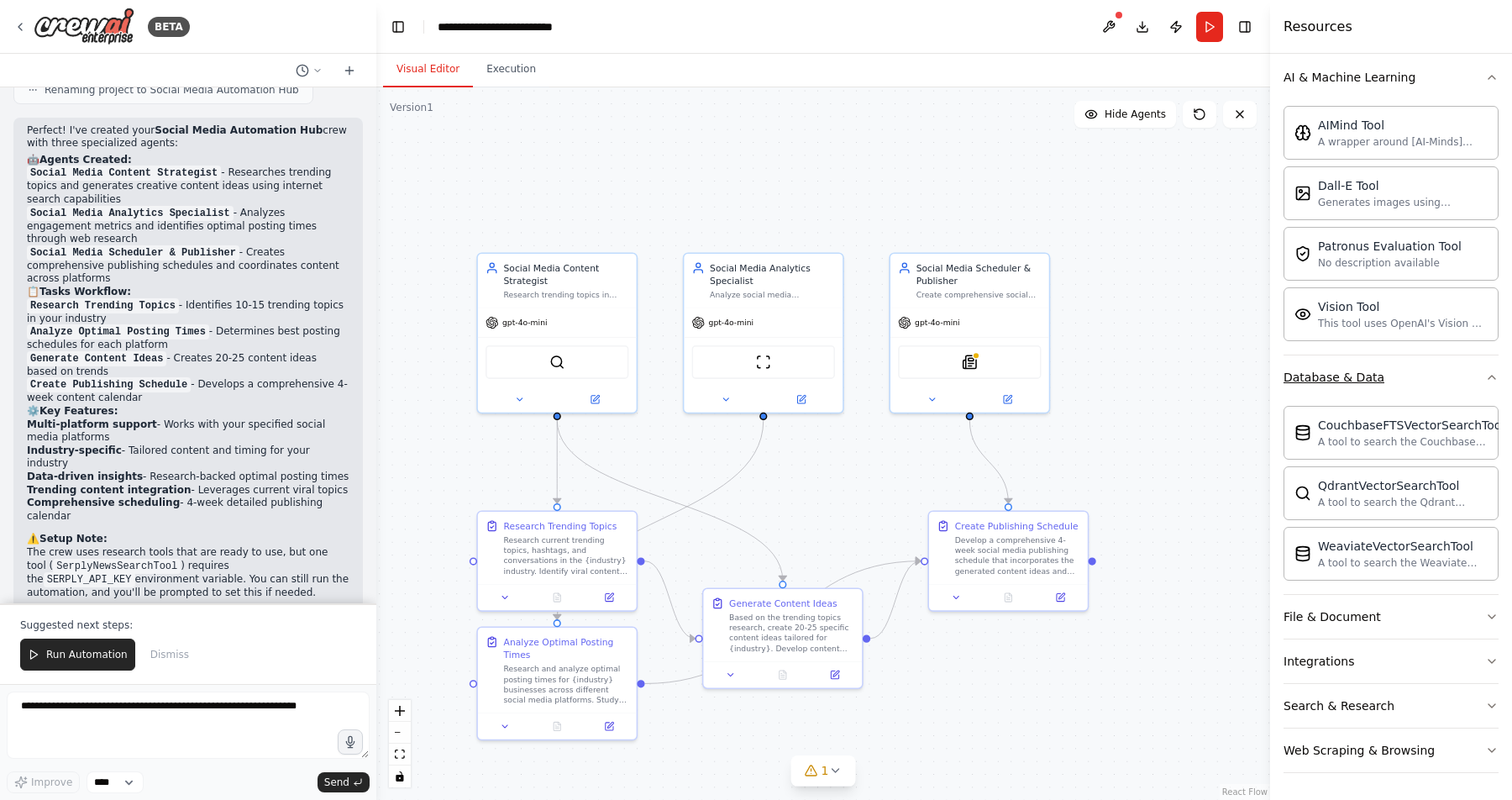
scroll to position [246, 0]
click at [1343, 380] on div "Database & Data" at bounding box center [1334, 379] width 100 height 17
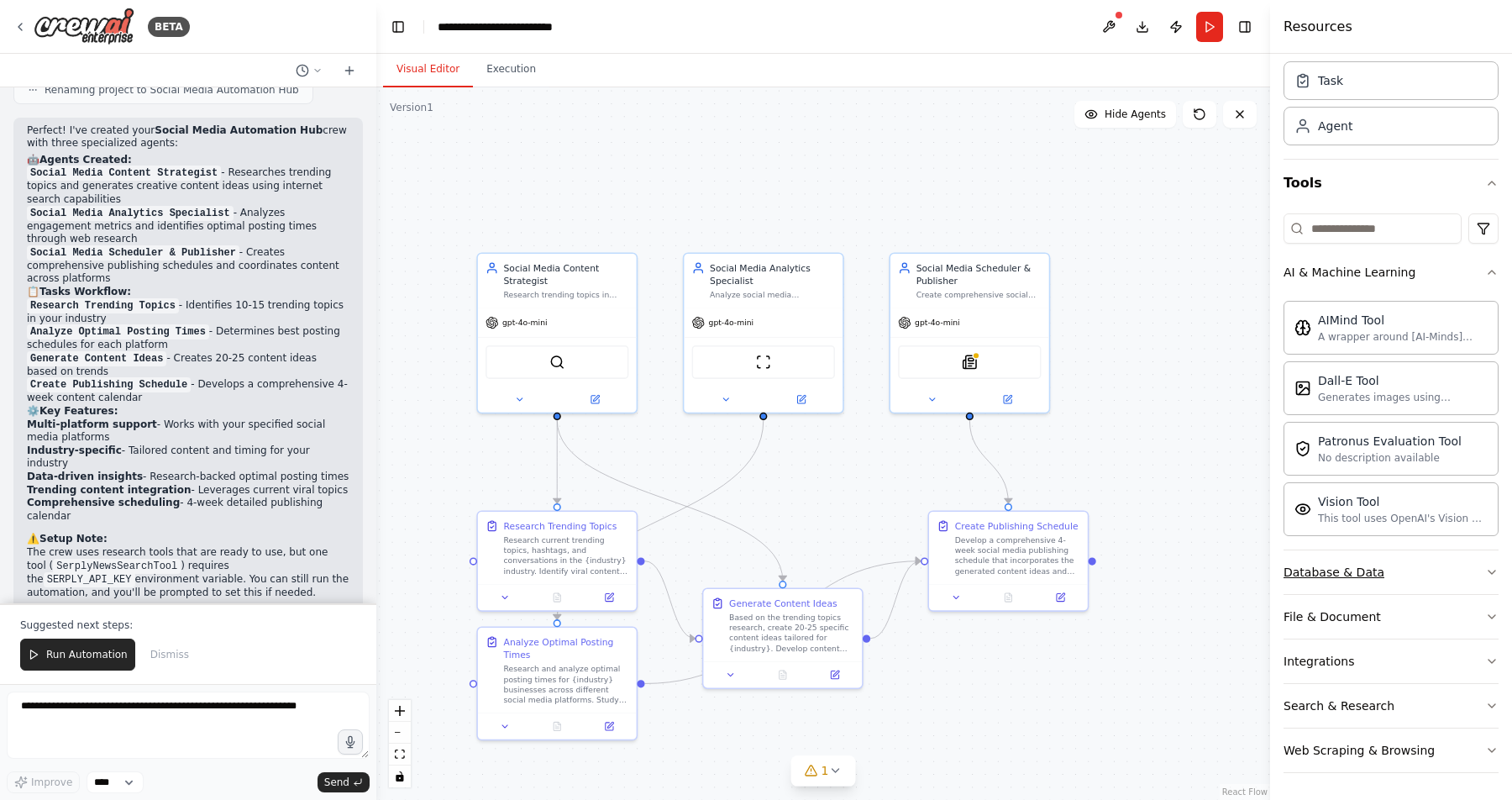
scroll to position [53, 0]
click at [143, 718] on textarea at bounding box center [188, 724] width 363 height 67
drag, startPoint x: 228, startPoint y: 707, endPoint x: 166, endPoint y: 705, distance: 62.0
click at [166, 705] on textarea at bounding box center [188, 724] width 363 height 67
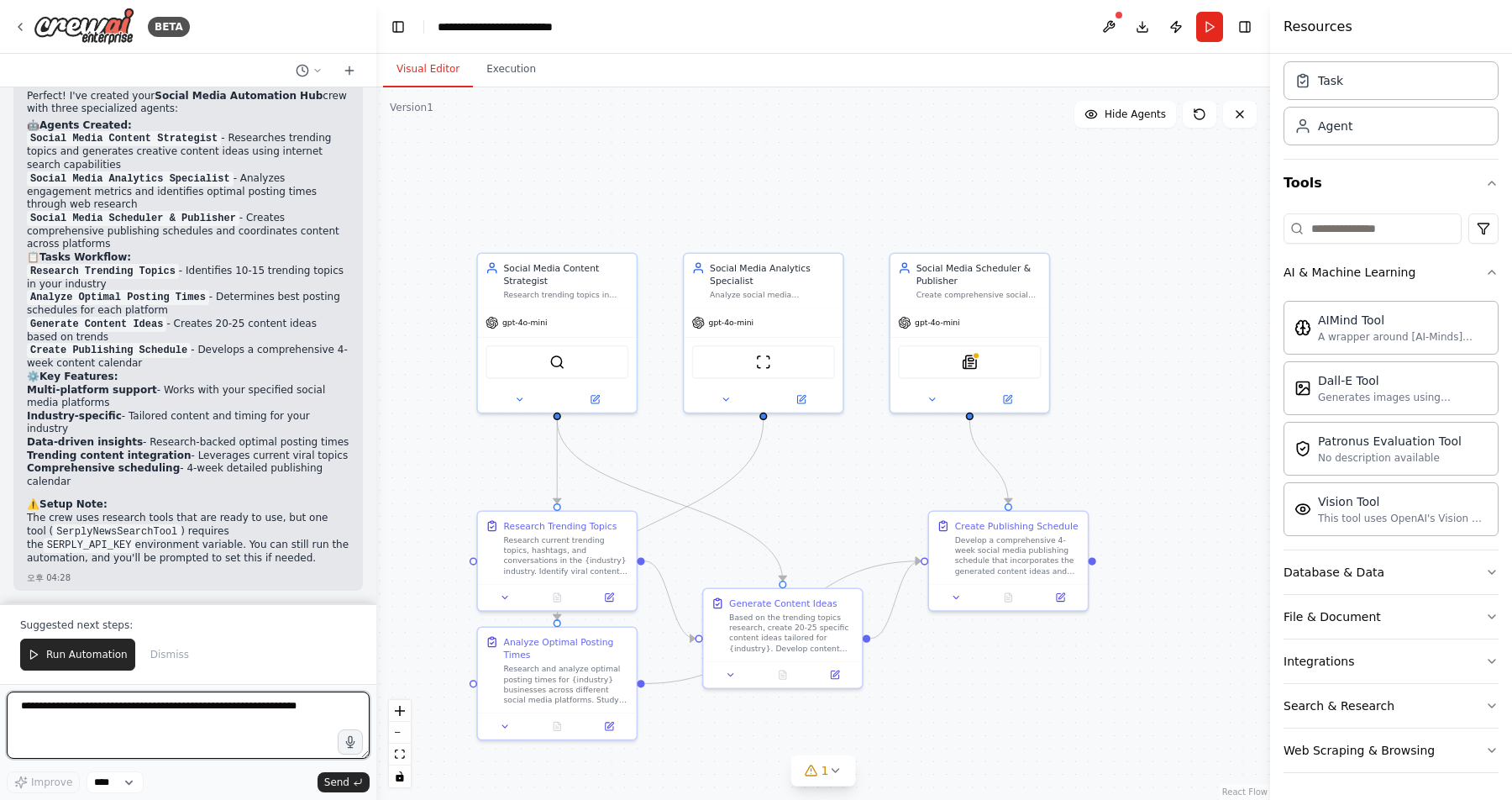
scroll to position [1317, 0]
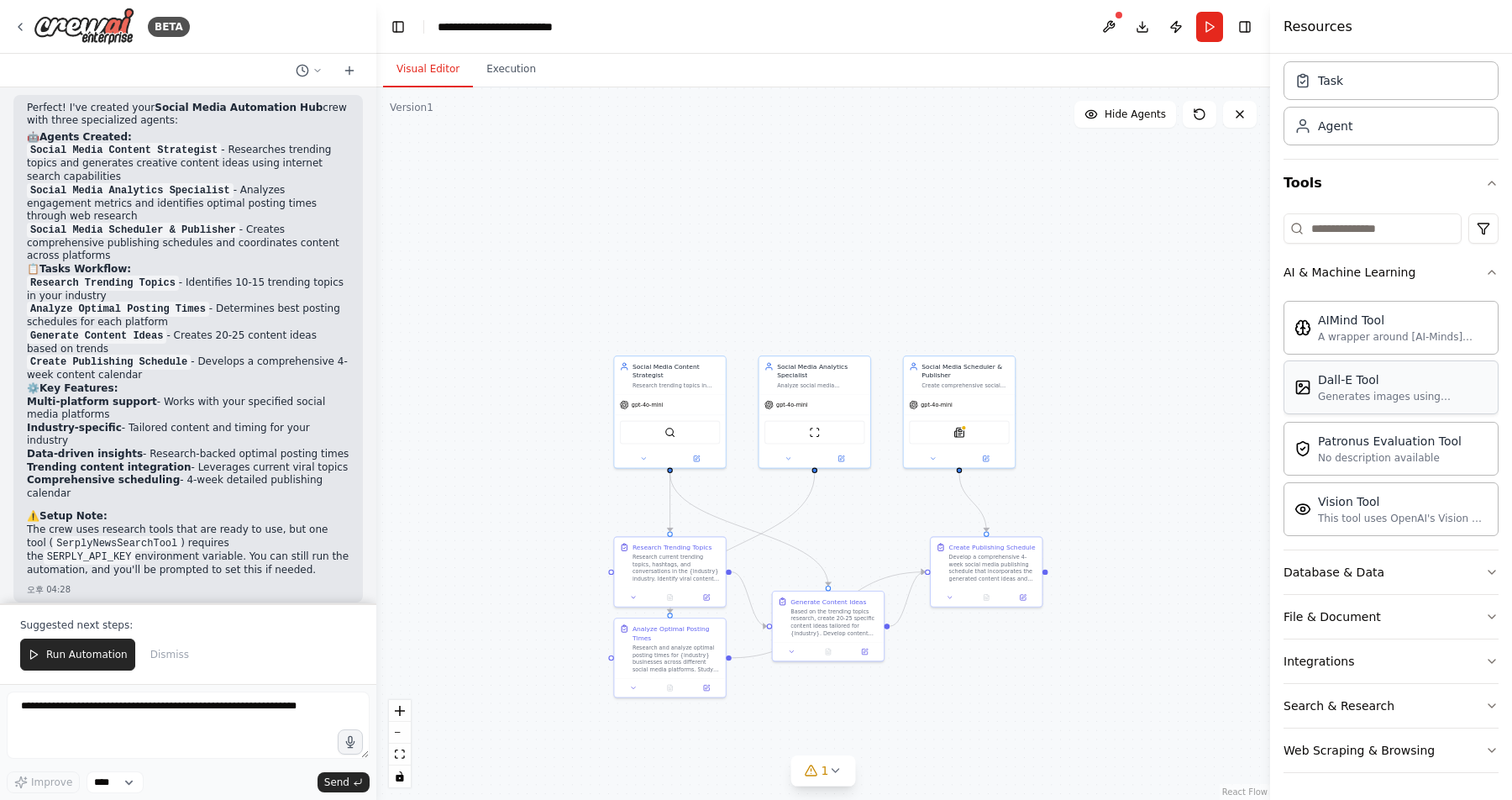
click at [1345, 380] on div "Dall-E Tool" at bounding box center [1403, 380] width 170 height 17
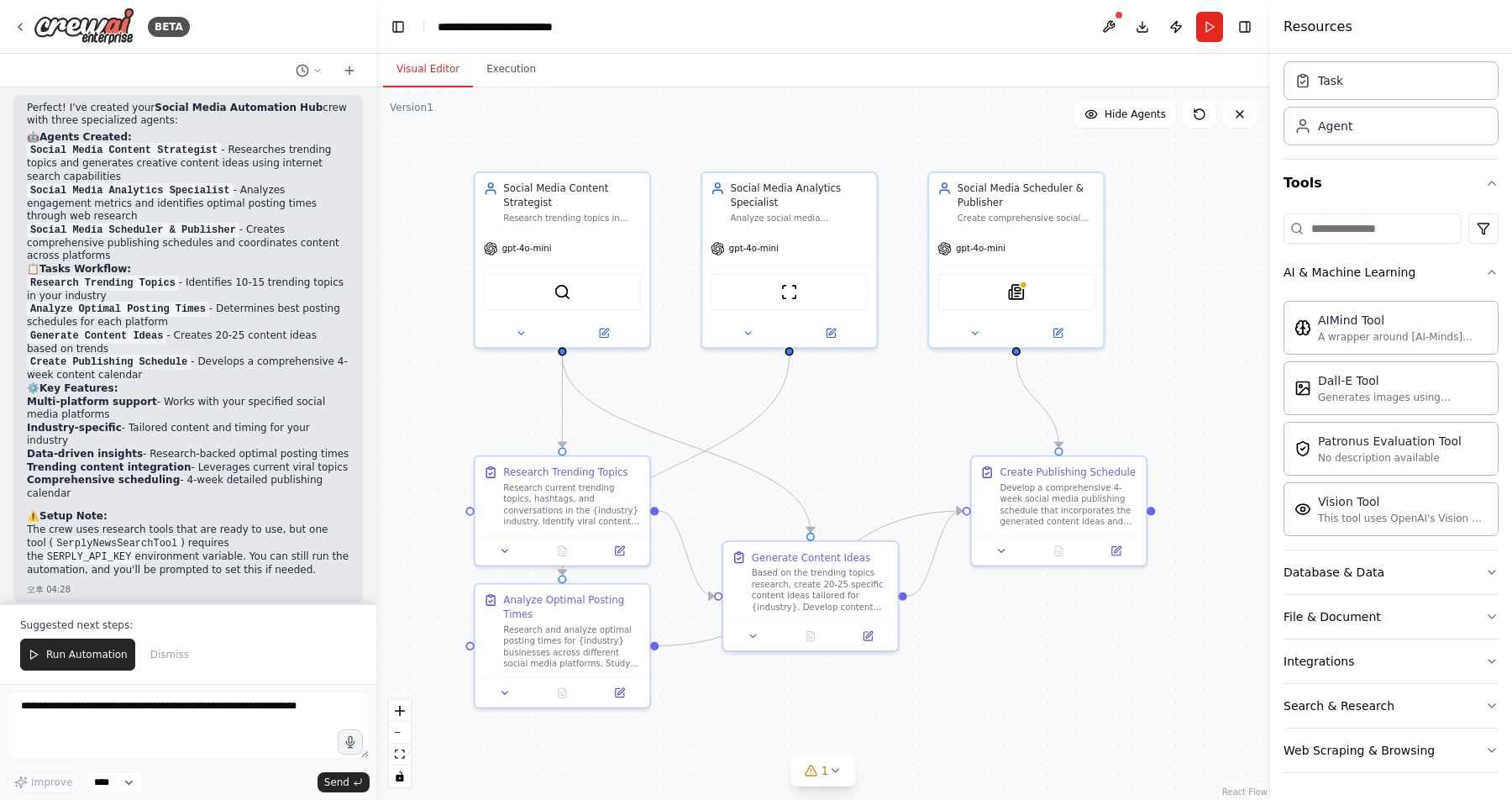
drag, startPoint x: 912, startPoint y: 172, endPoint x: 838, endPoint y: 101, distance: 102.6
click at [841, 101] on div ".deletable-edge-delete-btn { width: 20px; height: 20px; border: 0px solid #ffff…" at bounding box center [823, 444] width 894 height 713
click at [1309, 396] on div "Dall-E Tool Generates images using OpenAI's Dall-E model." at bounding box center [1392, 388] width 193 height 32
click at [1306, 558] on button "Database & Data" at bounding box center [1391, 572] width 215 height 44
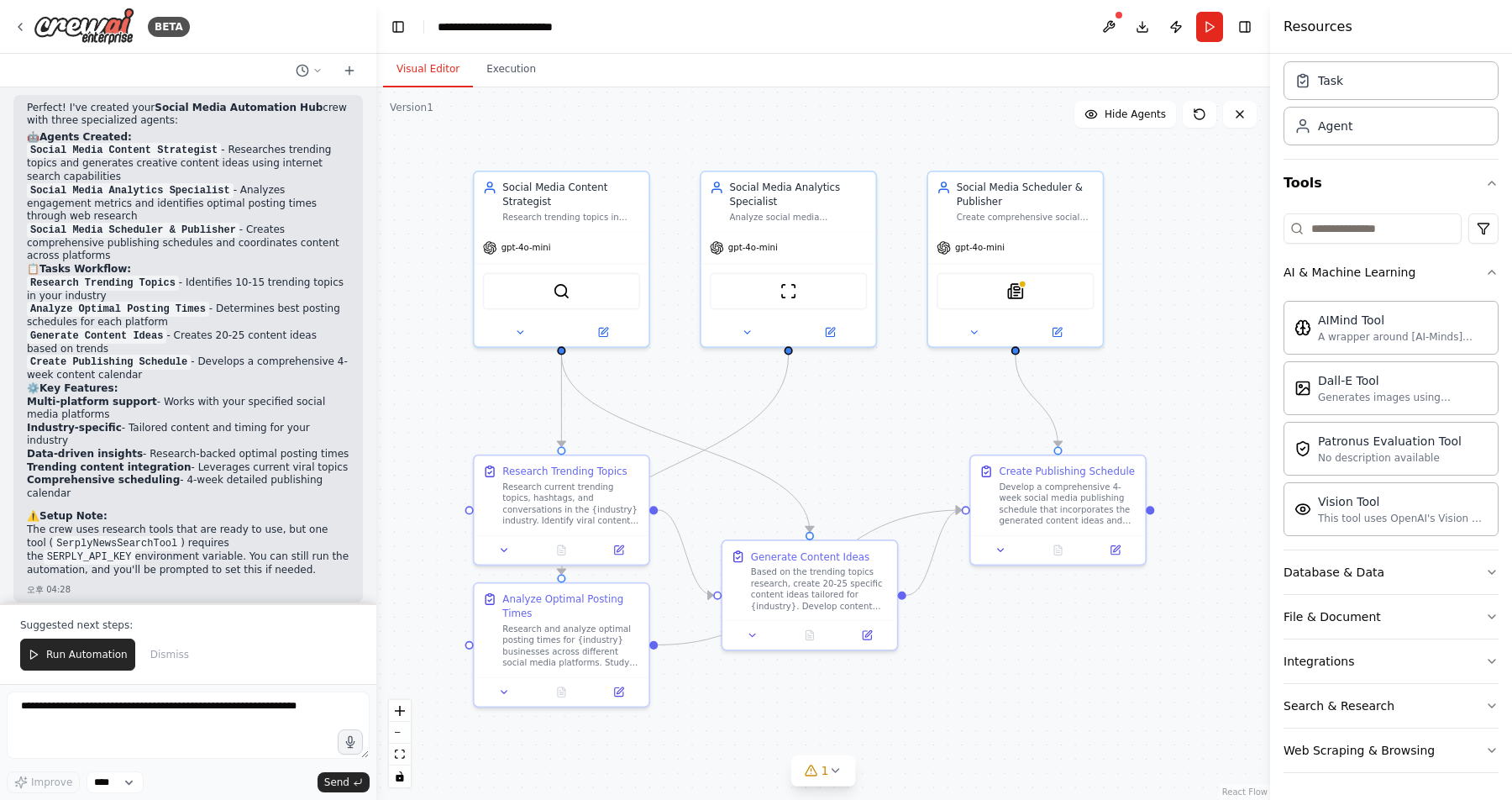
click at [1351, 415] on div "AIMind Tool A wrapper around [AI-Minds]([URL][DOMAIN_NAME]). Useful for when yo…" at bounding box center [1391, 414] width 215 height 242
click at [1351, 404] on div "Dall-E Tool Generates images using OpenAI's Dall-E model." at bounding box center [1391, 387] width 215 height 54
click at [1351, 397] on div "Generates images using OpenAI's Dall-E model." at bounding box center [1403, 396] width 170 height 13
drag, startPoint x: 559, startPoint y: 27, endPoint x: 450, endPoint y: 25, distance: 109.0
click at [450, 25] on div "**********" at bounding box center [519, 27] width 163 height 17
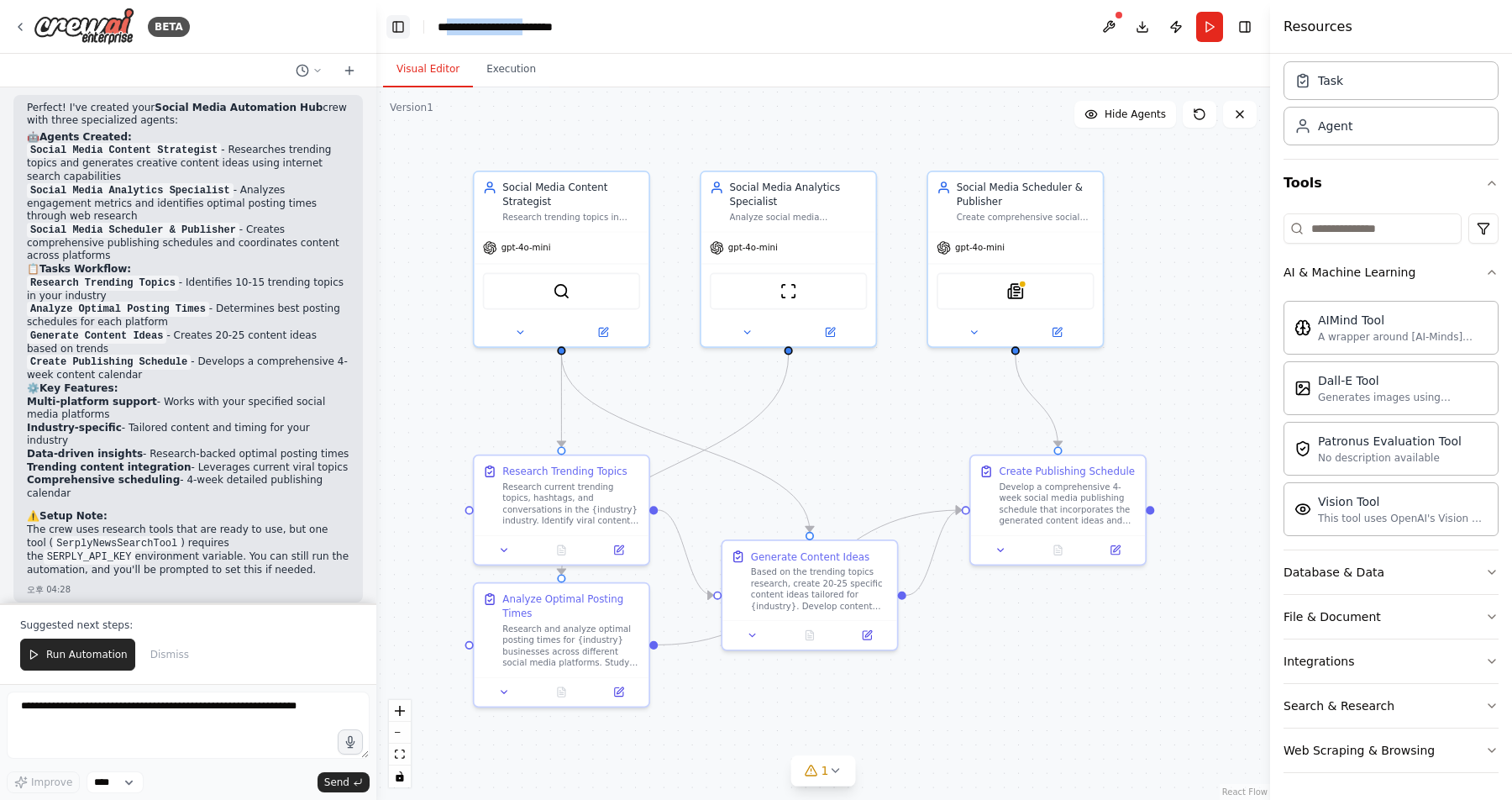
click at [397, 26] on button "Toggle Left Sidebar" at bounding box center [398, 27] width 24 height 24
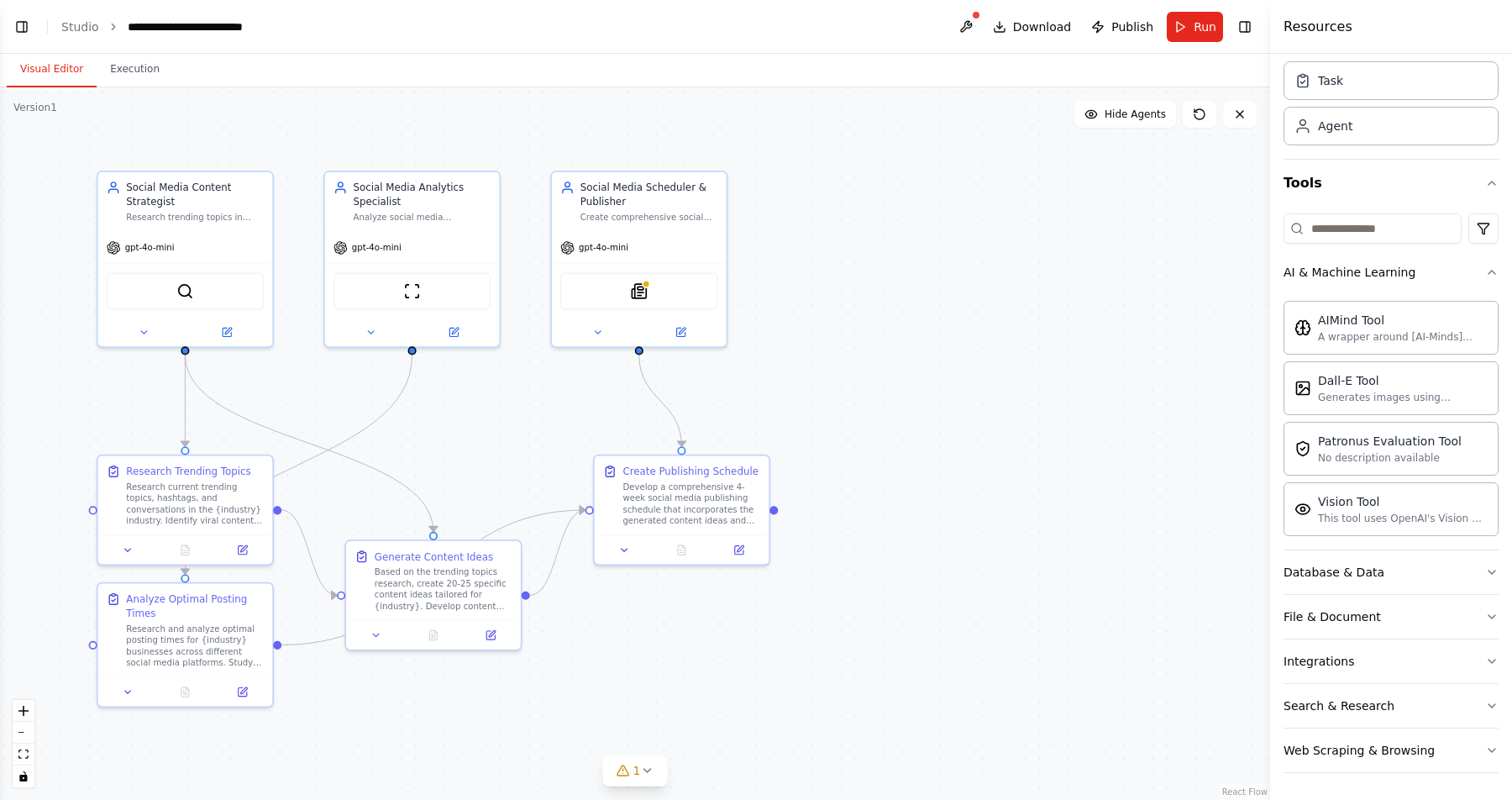
click at [101, 30] on ol "**********" at bounding box center [176, 27] width 229 height 17
click at [107, 25] on icon "breadcrumb" at bounding box center [113, 27] width 11 height 11
click at [167, 25] on div "**********" at bounding box center [209, 27] width 163 height 17
click at [139, 70] on button "Execution" at bounding box center [135, 69] width 77 height 35
click at [67, 67] on button "Visual Editor" at bounding box center [51, 69] width 90 height 35
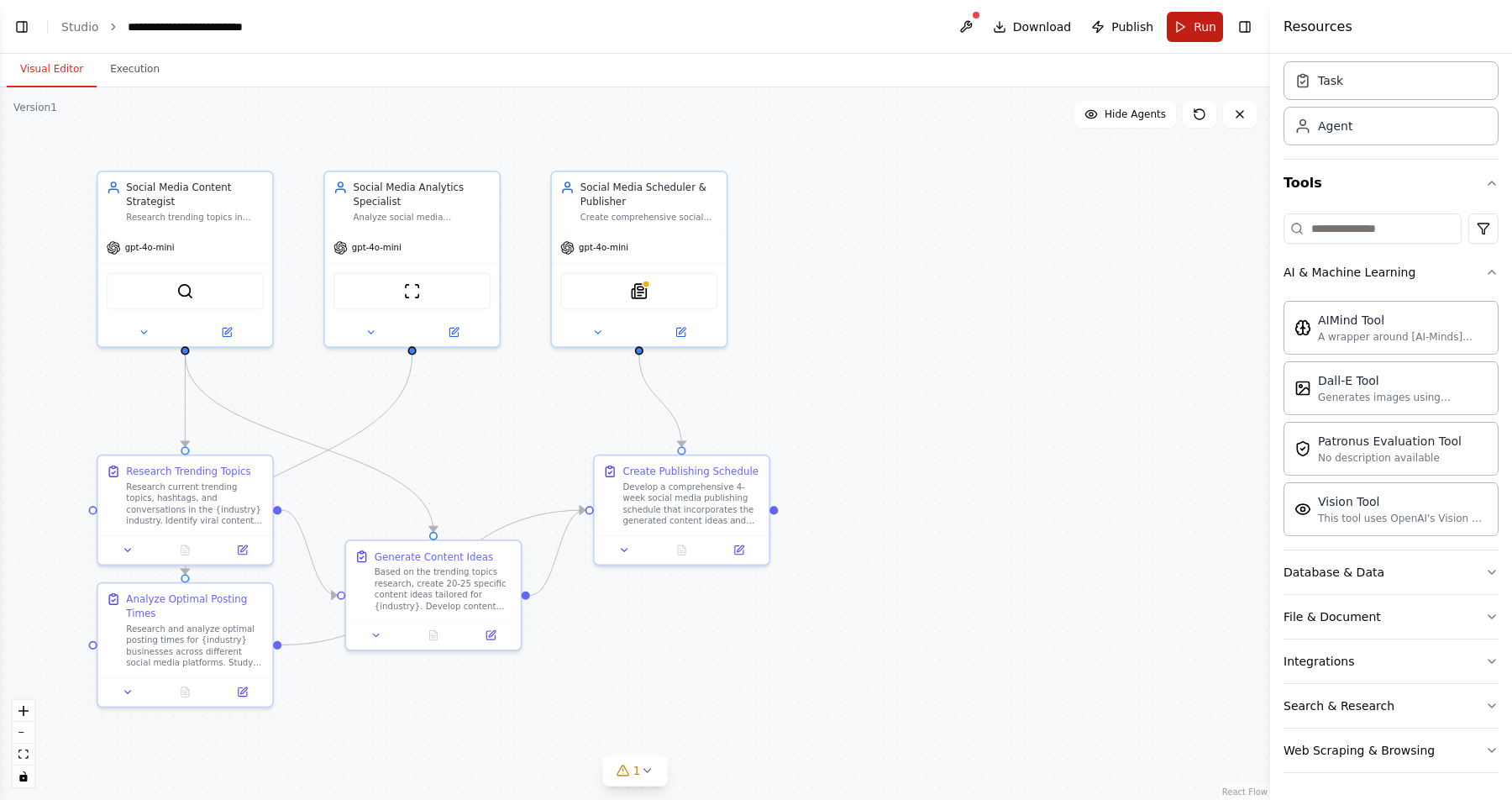
click at [1194, 18] on span "Run" at bounding box center [1205, 27] width 23 height 17
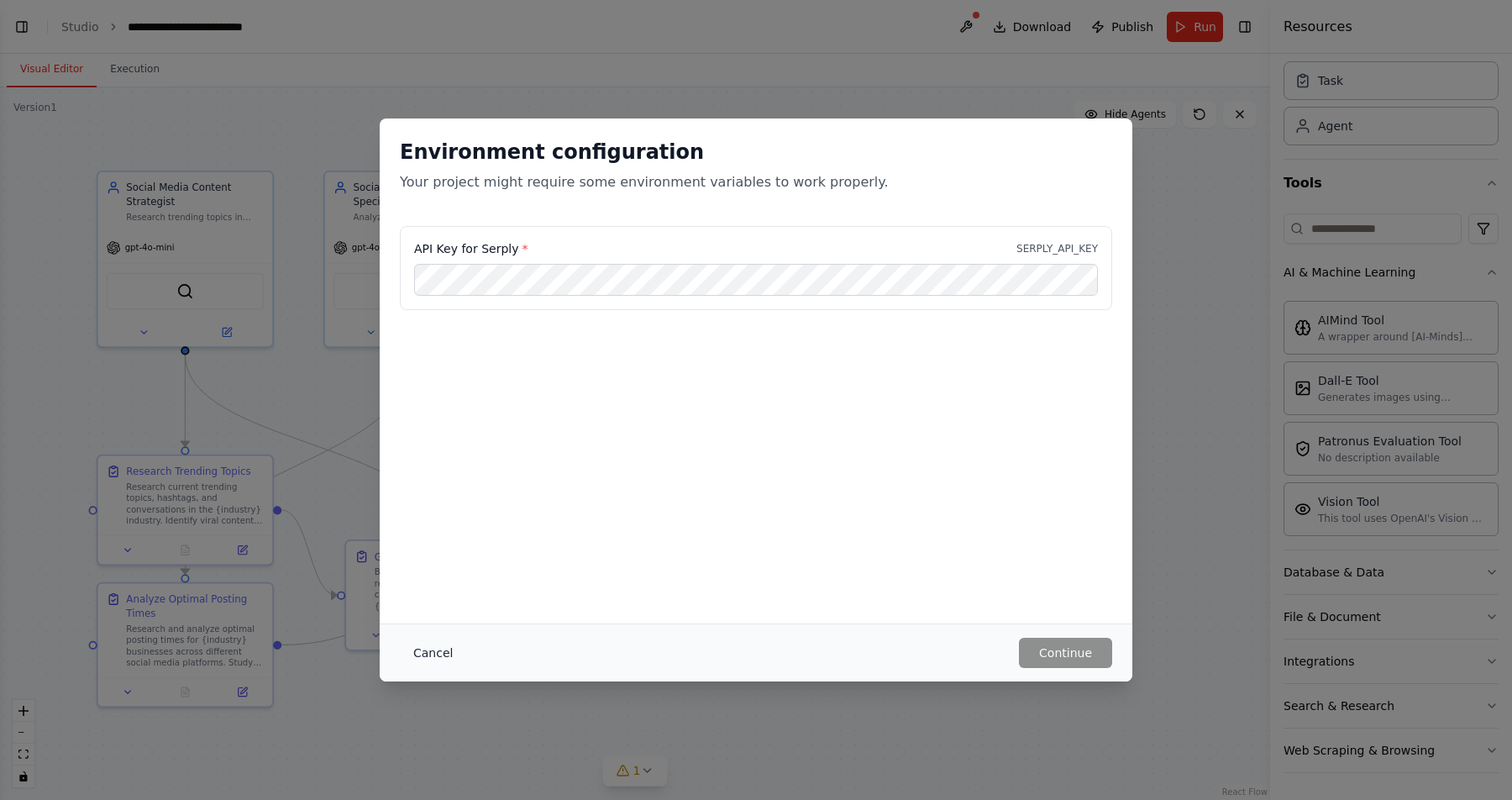
click at [433, 652] on button "Cancel" at bounding box center [433, 653] width 66 height 30
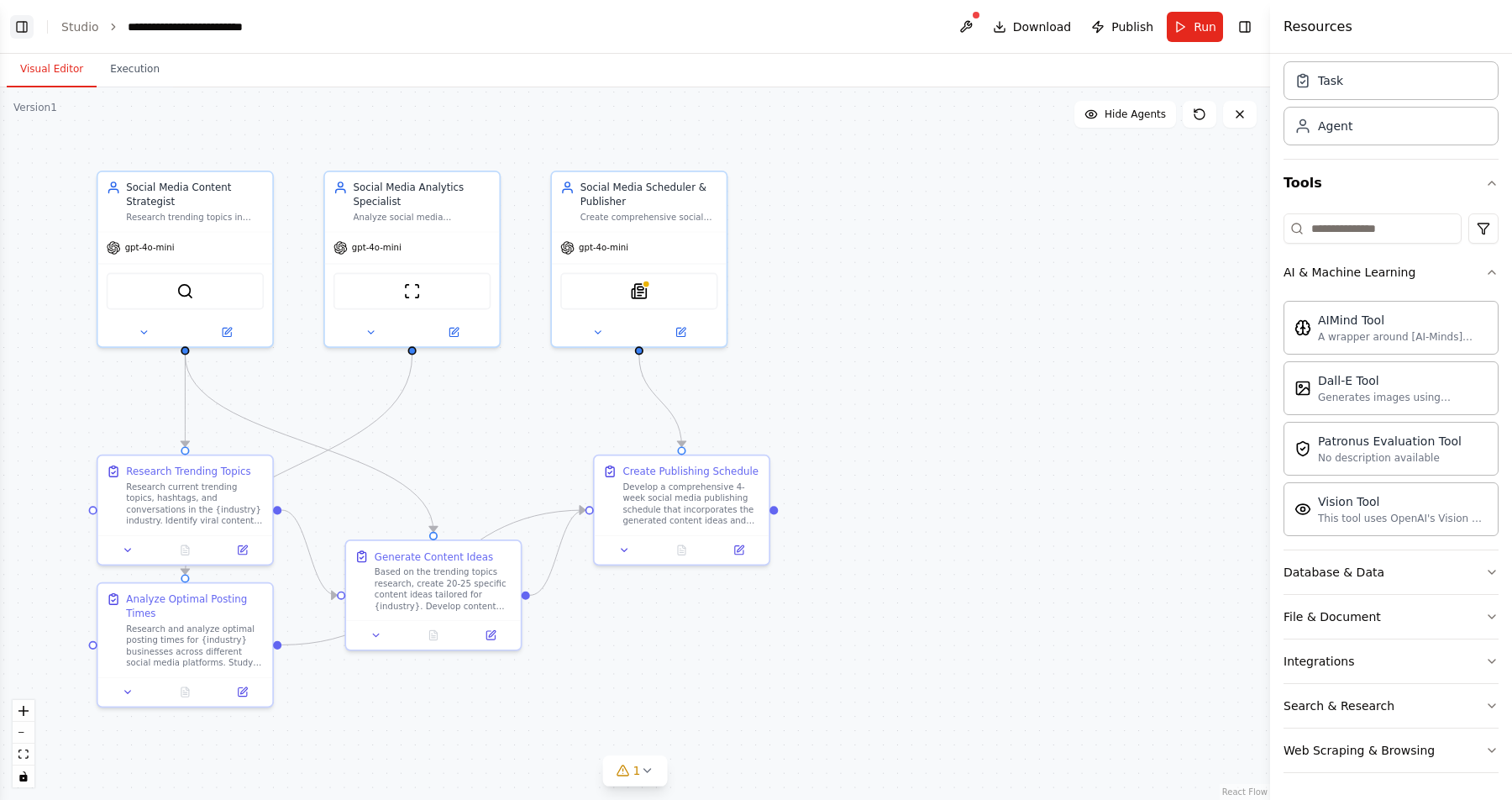
click at [25, 25] on button "Toggle Left Sidebar" at bounding box center [22, 27] width 24 height 24
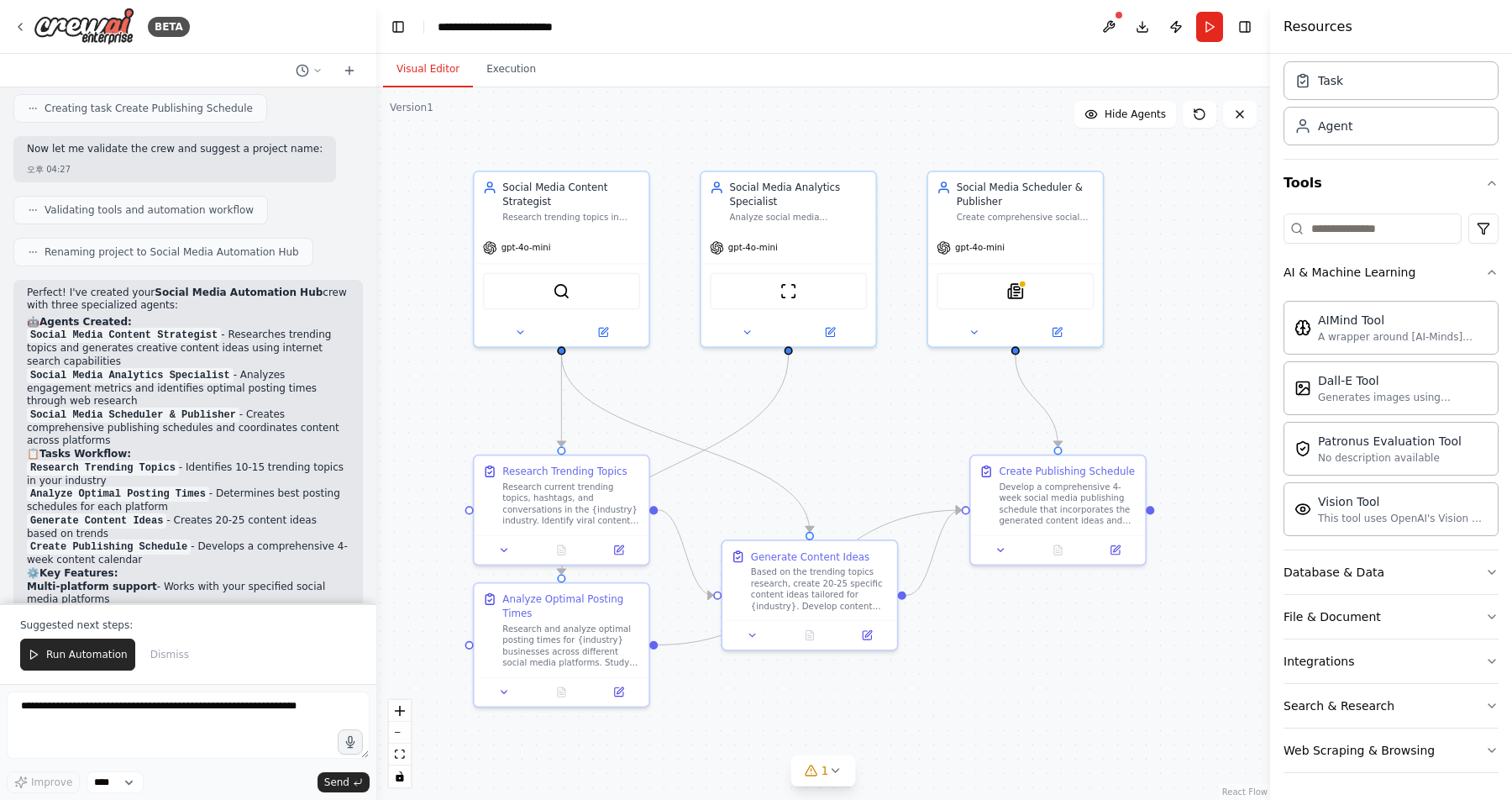
scroll to position [1374, 0]
